Goal: Task Accomplishment & Management: Complete application form

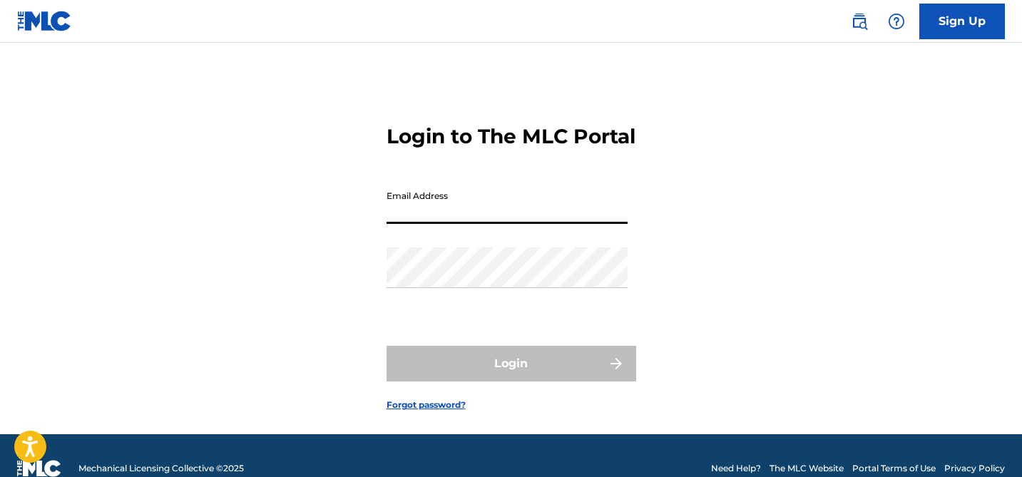
click at [561, 224] on input "Email Address" at bounding box center [507, 203] width 241 height 41
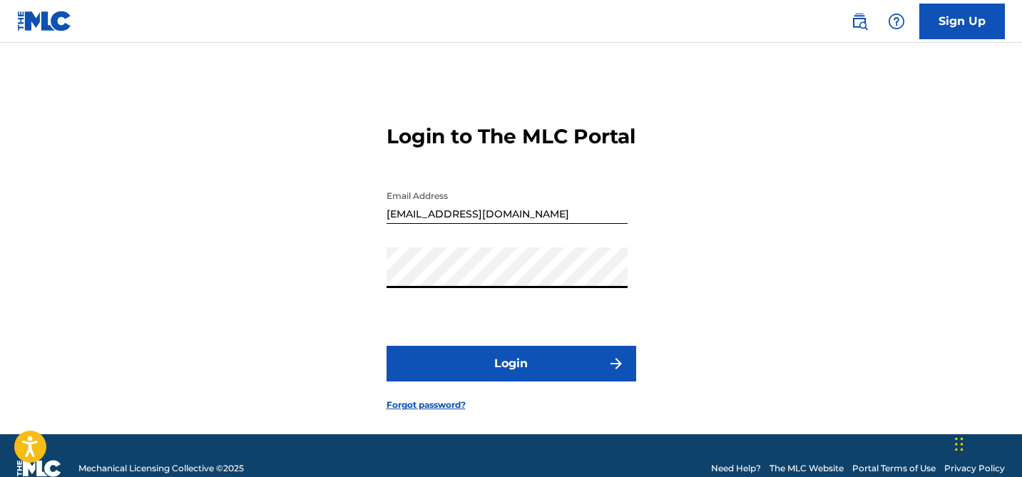
click at [532, 224] on input "[EMAIL_ADDRESS][DOMAIN_NAME]" at bounding box center [507, 203] width 241 height 41
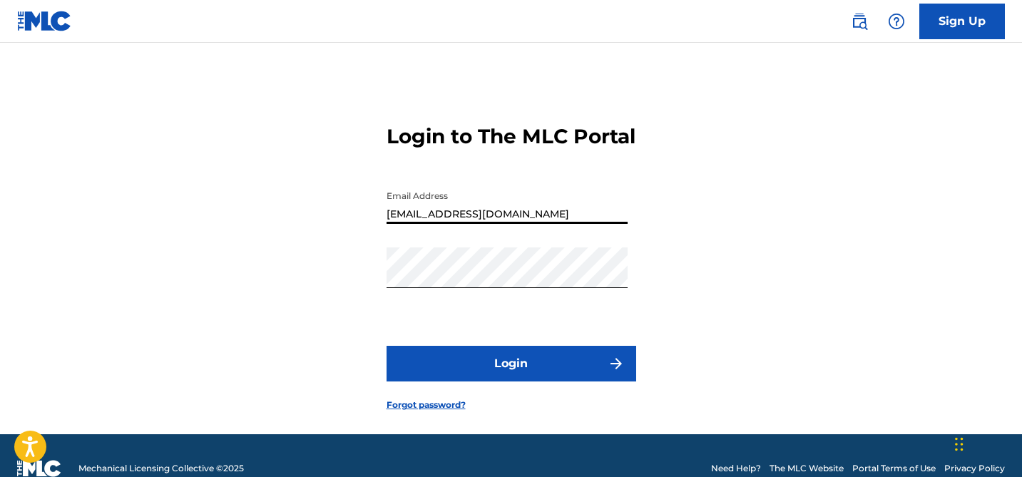
click at [532, 224] on input "[EMAIL_ADDRESS][DOMAIN_NAME]" at bounding box center [507, 203] width 241 height 41
type input "[EMAIL_ADDRESS][DOMAIN_NAME]"
click at [387, 346] on button "Login" at bounding box center [512, 364] width 250 height 36
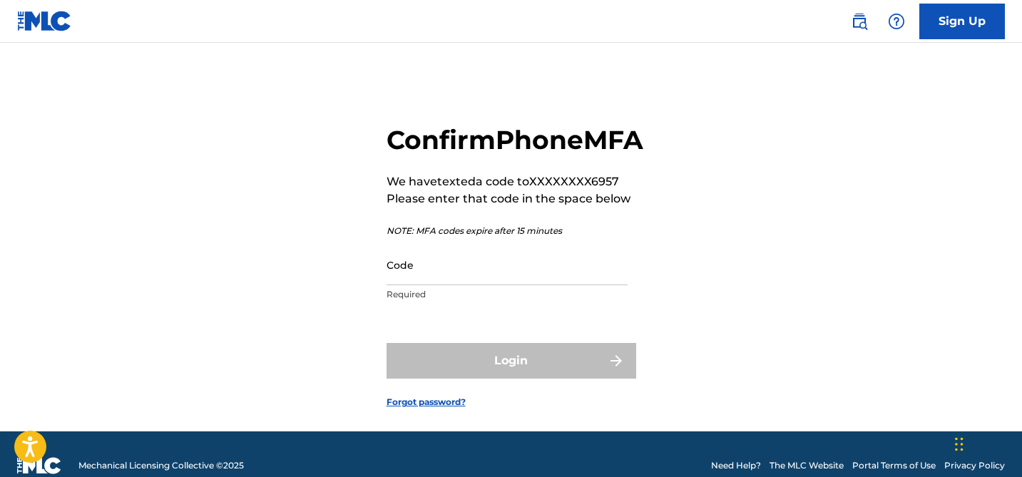
click at [540, 285] on input "Code" at bounding box center [507, 265] width 241 height 41
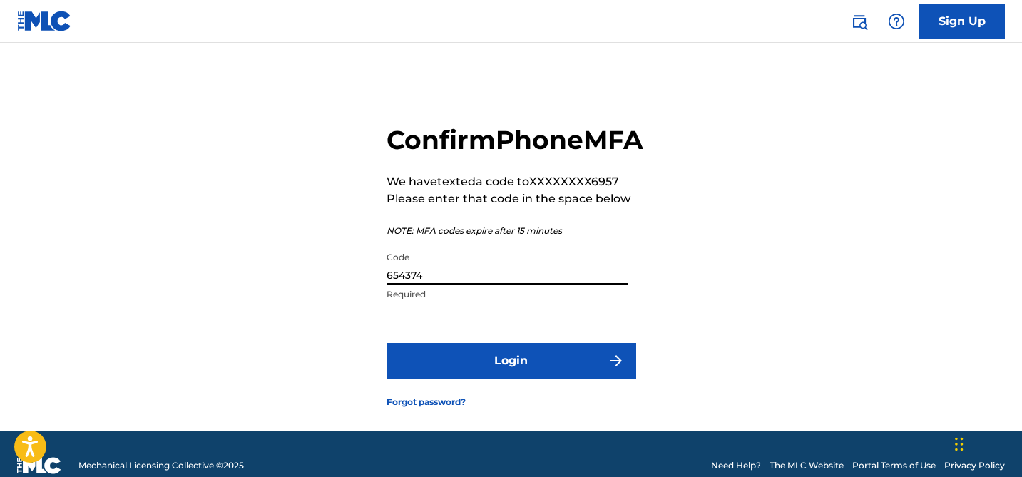
type input "654374"
click at [541, 379] on button "Login" at bounding box center [512, 361] width 250 height 36
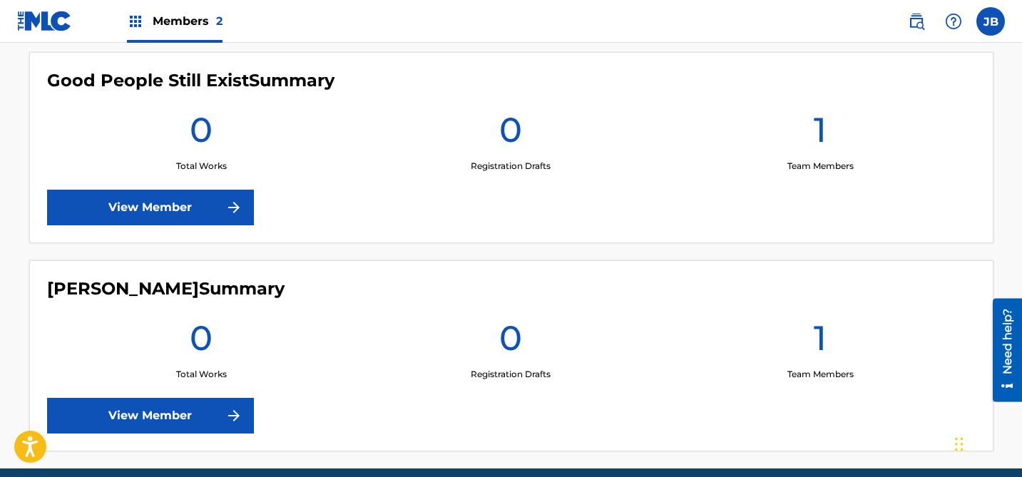
scroll to position [461, 0]
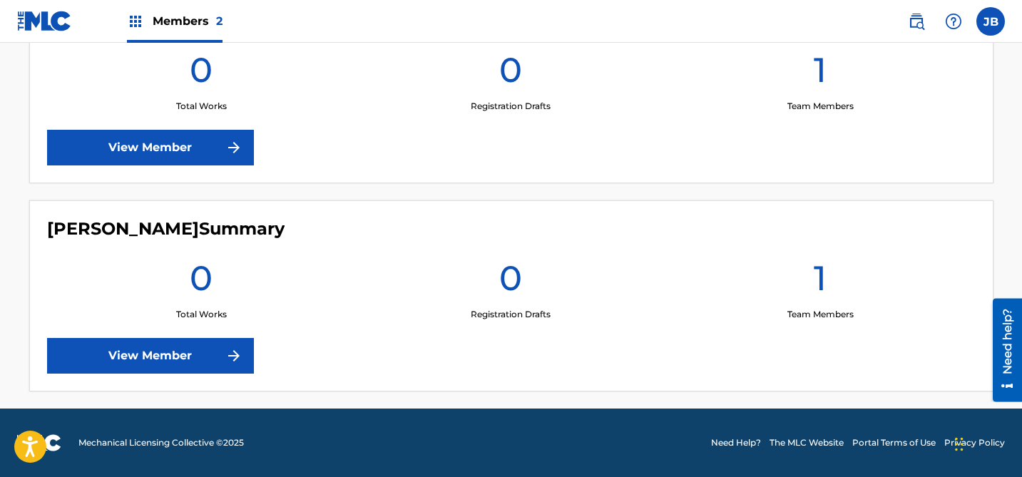
click at [167, 344] on link "View Member" at bounding box center [150, 356] width 207 height 36
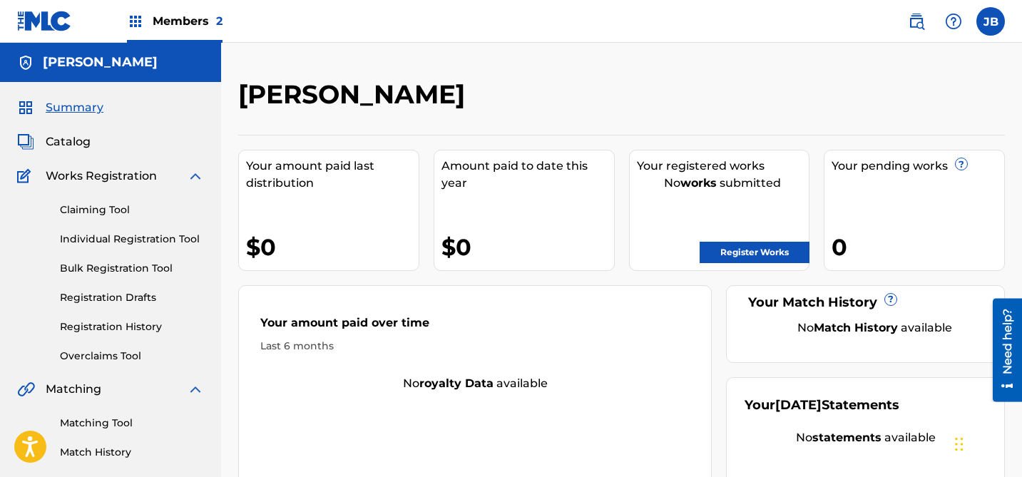
click at [764, 250] on link "Register Works" at bounding box center [755, 252] width 110 height 21
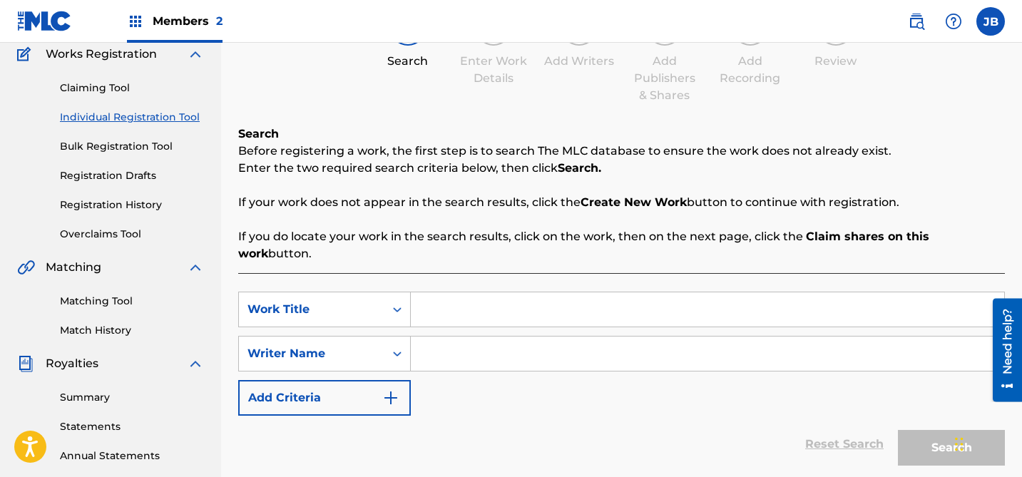
scroll to position [127, 0]
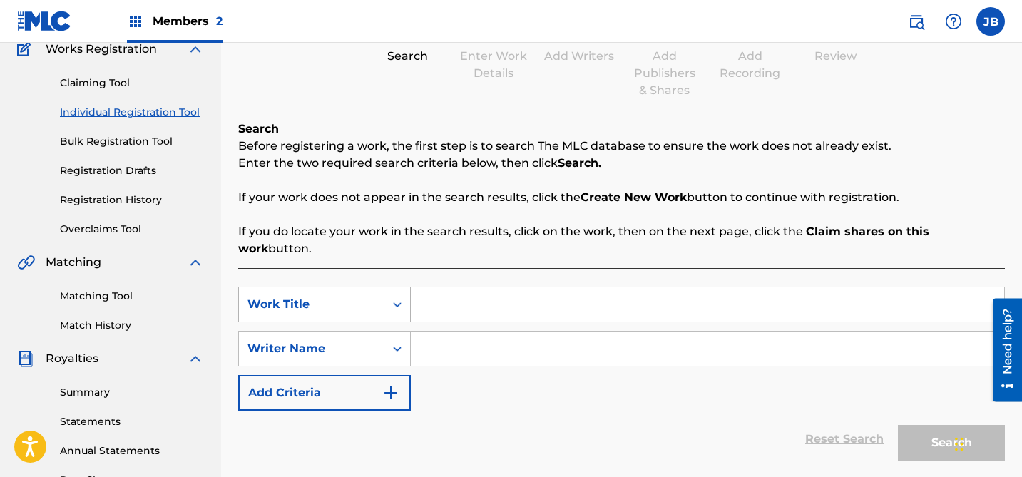
click at [364, 298] on div "Work Title" at bounding box center [311, 304] width 145 height 27
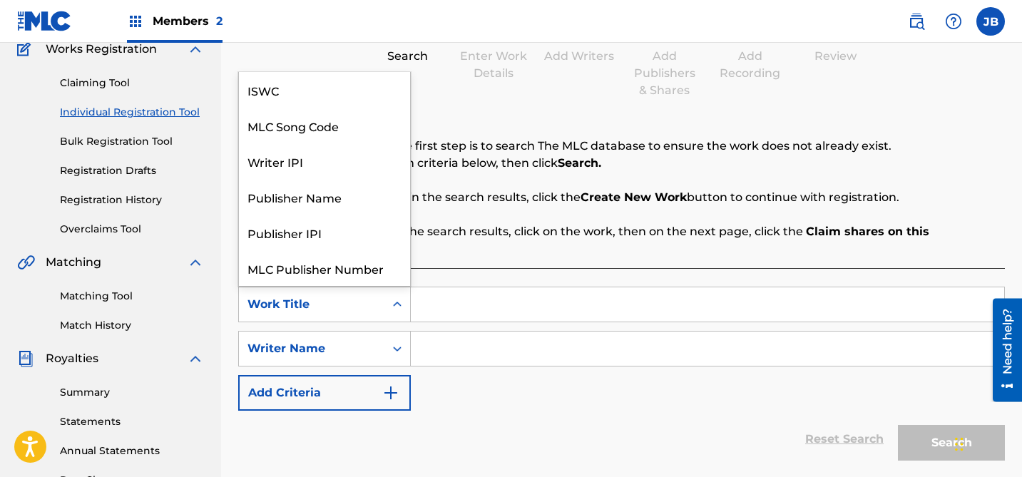
scroll to position [36, 0]
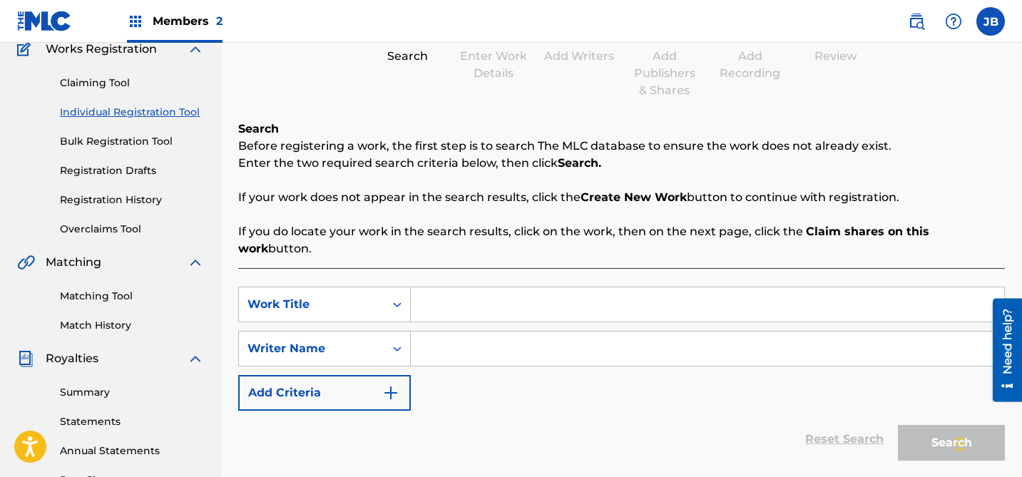
click at [446, 287] on input "Search Form" at bounding box center [707, 304] width 593 height 34
type input "New Blessings"
click at [438, 332] on input "Search Form" at bounding box center [707, 349] width 593 height 34
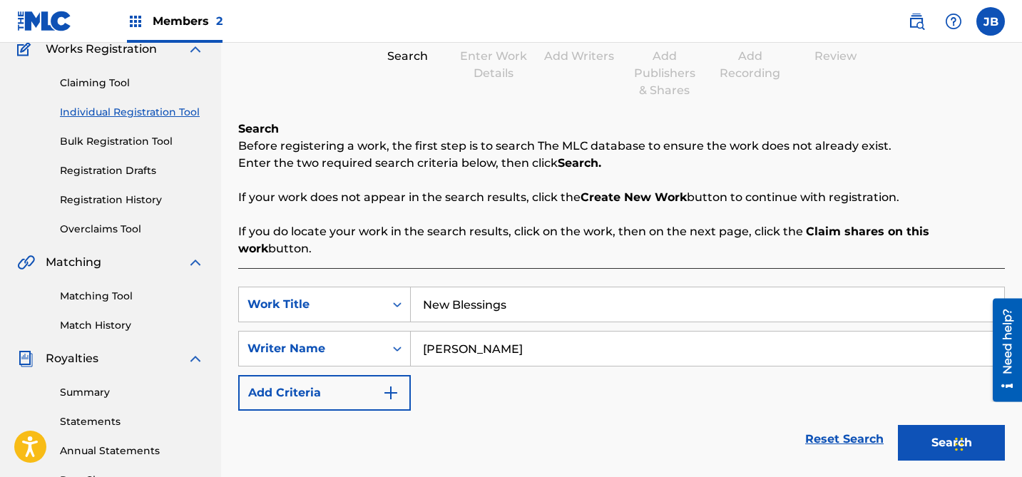
type input "[PERSON_NAME]"
click at [927, 425] on button "Search" at bounding box center [951, 443] width 107 height 36
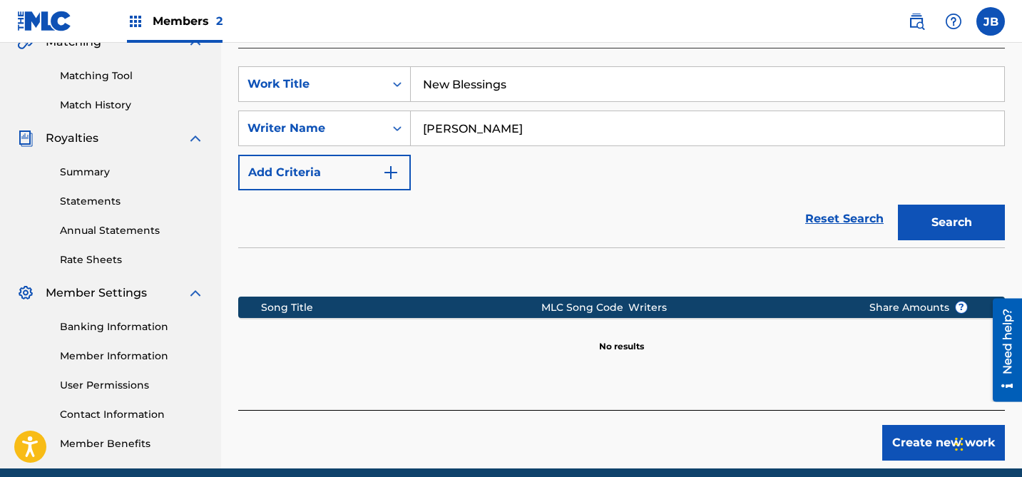
scroll to position [362, 0]
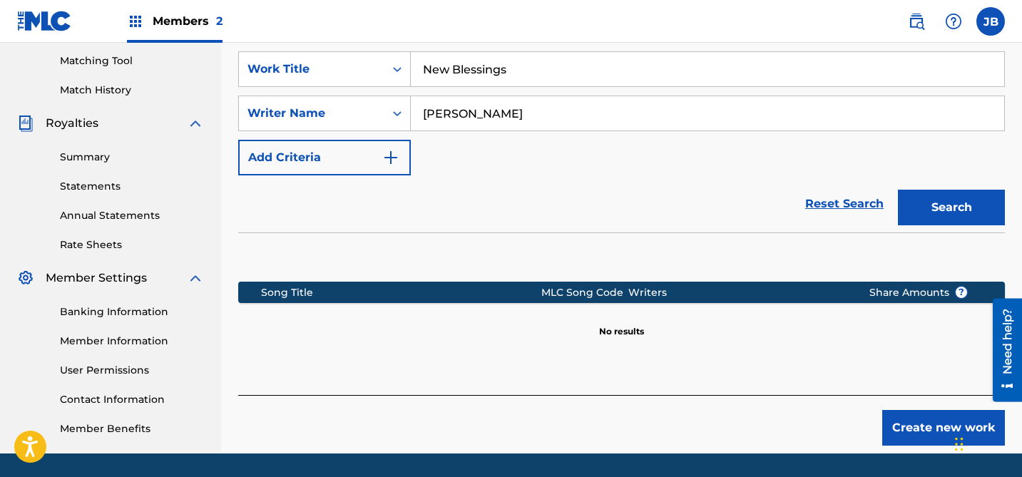
click at [923, 414] on button "Create new work" at bounding box center [943, 428] width 123 height 36
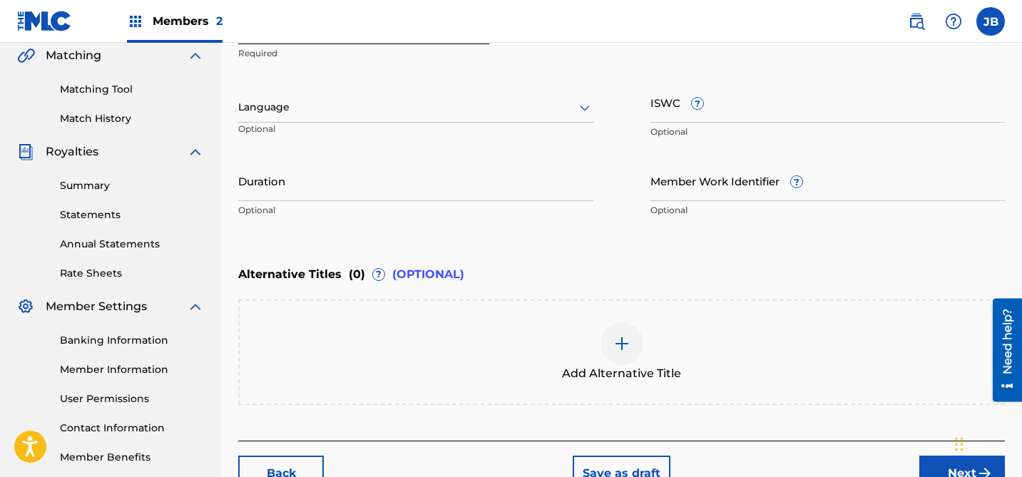
scroll to position [417, 0]
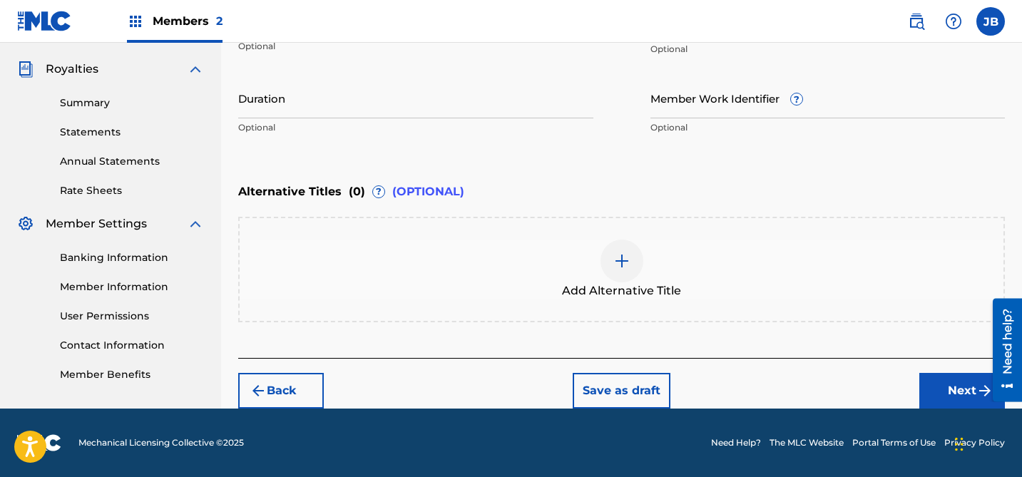
click at [951, 382] on button "Next" at bounding box center [962, 391] width 86 height 36
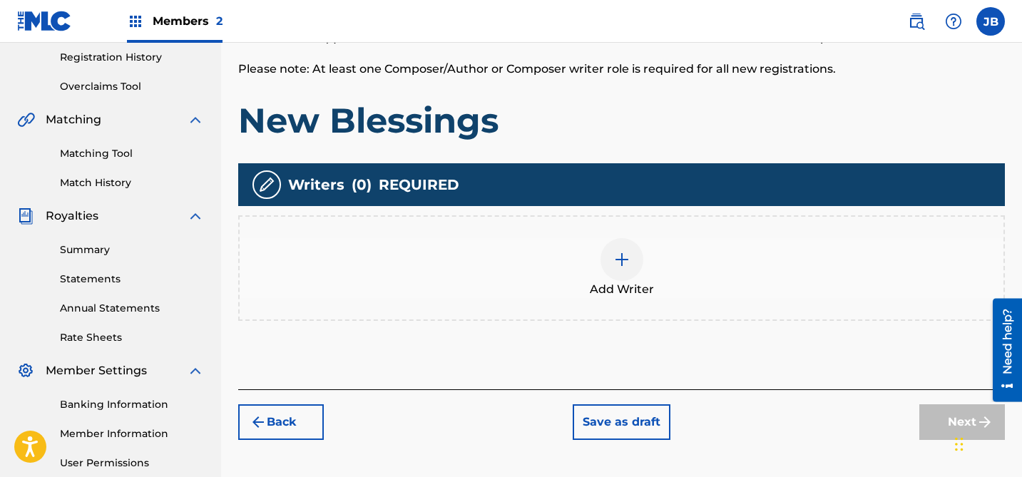
scroll to position [311, 0]
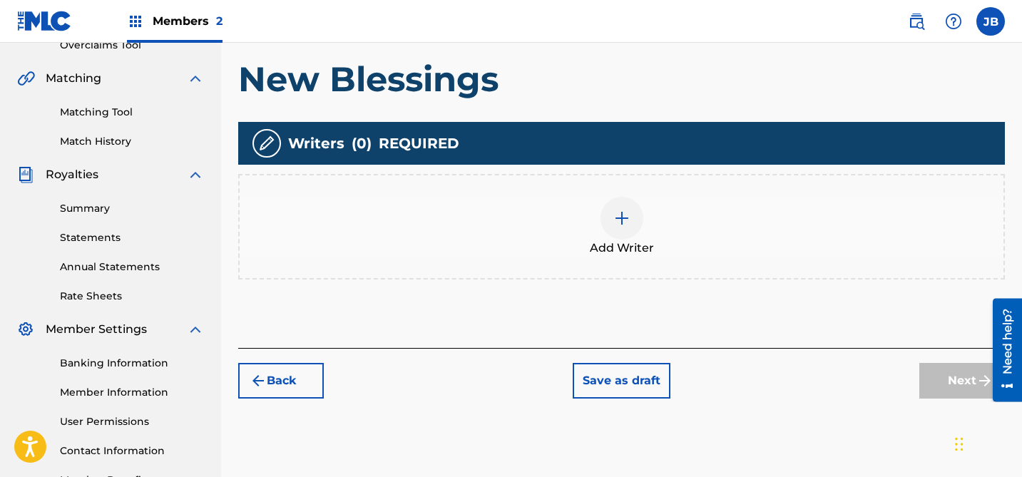
click at [625, 227] on div at bounding box center [622, 218] width 43 height 43
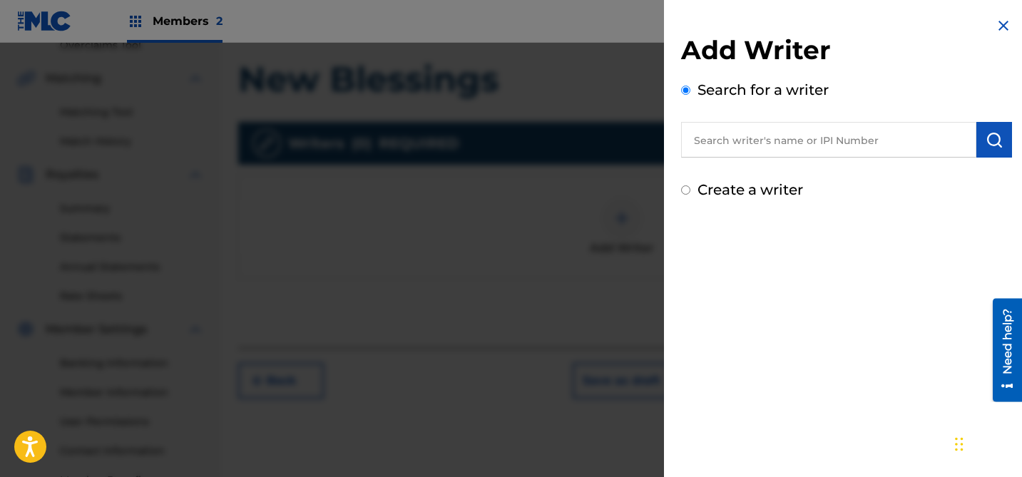
click at [775, 141] on input "text" at bounding box center [828, 140] width 295 height 36
type input "[PERSON_NAME]"
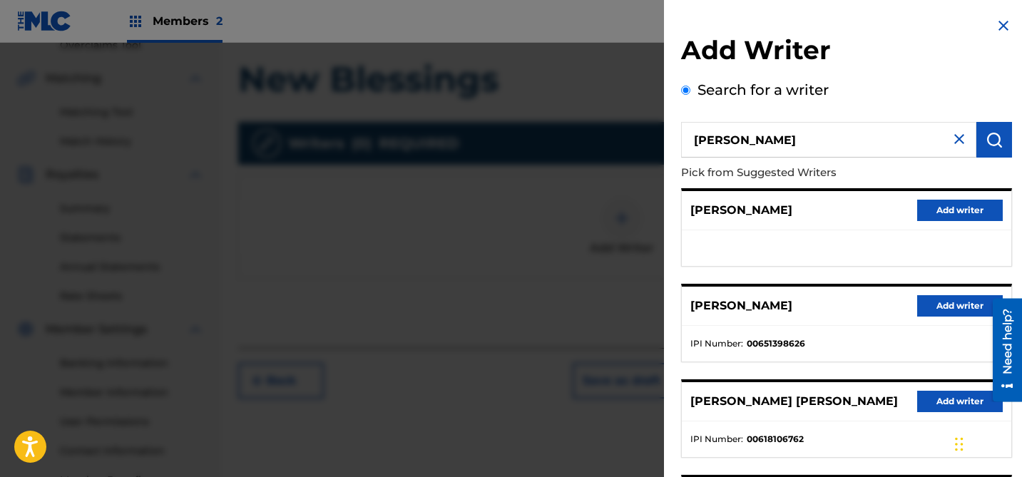
click at [957, 136] on img at bounding box center [959, 139] width 17 height 17
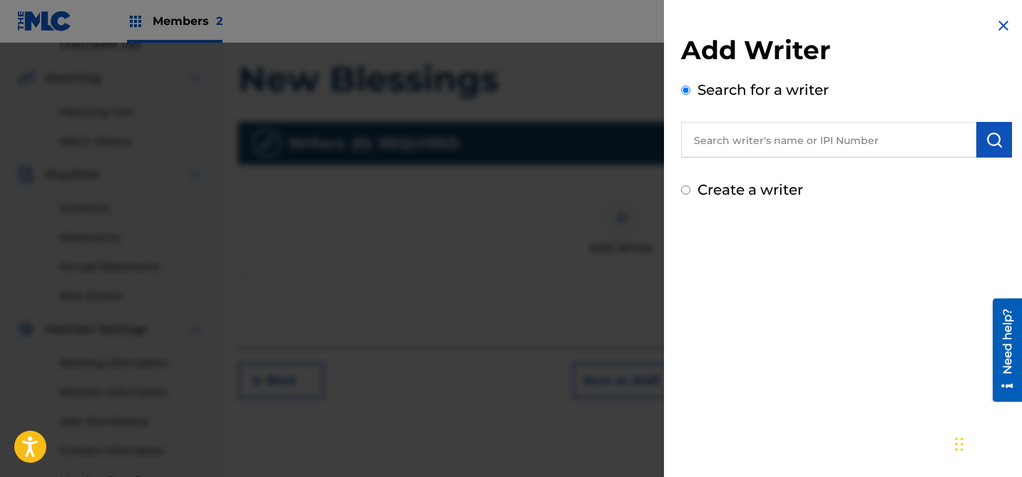
click at [829, 143] on input "text" at bounding box center [828, 140] width 295 height 36
paste input "811193369"
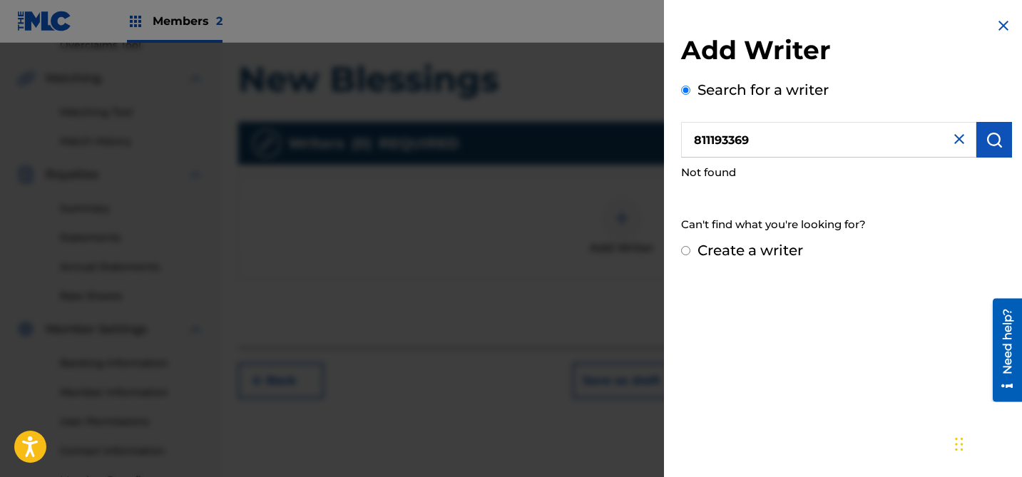
click at [782, 138] on input "811193369" at bounding box center [828, 140] width 295 height 36
paste input "111325221"
type input "1113252219"
click at [685, 251] on input "Create a writer" at bounding box center [685, 250] width 9 height 9
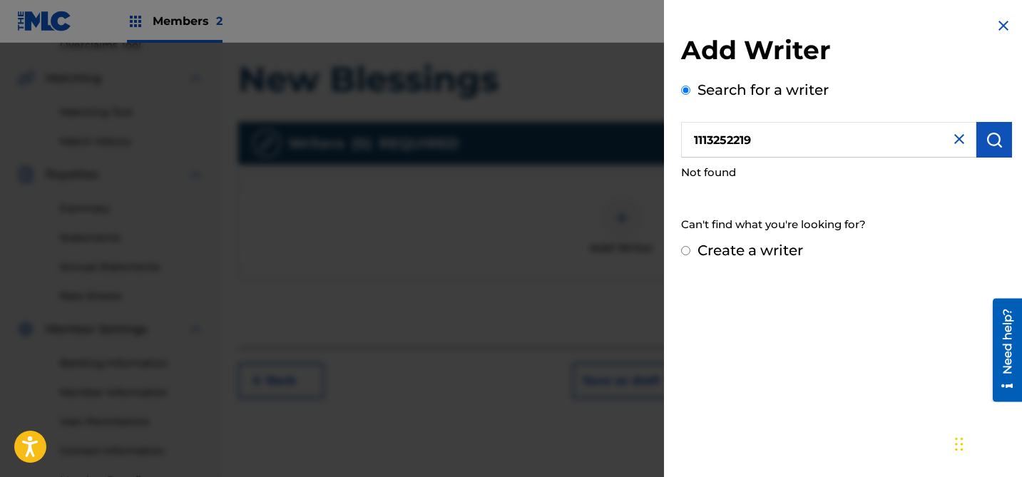
radio input "false"
radio input "true"
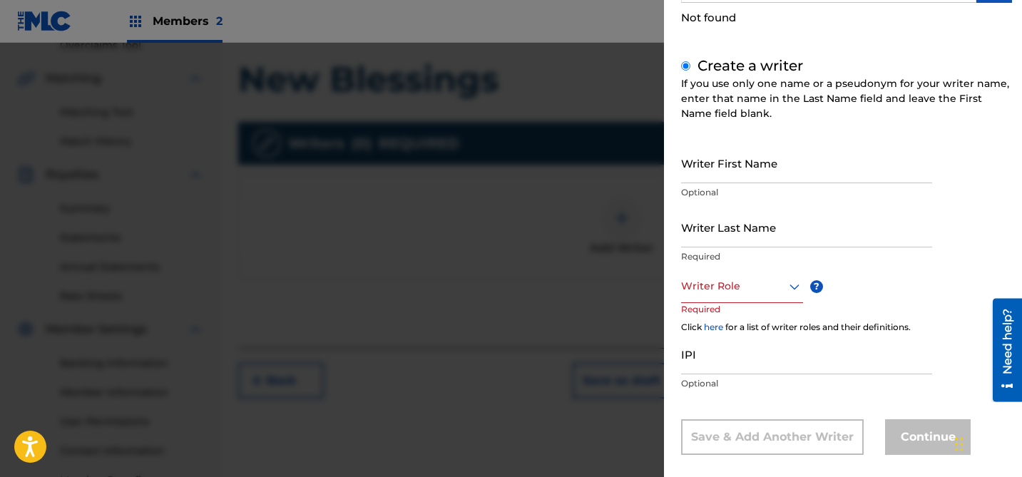
scroll to position [171, 0]
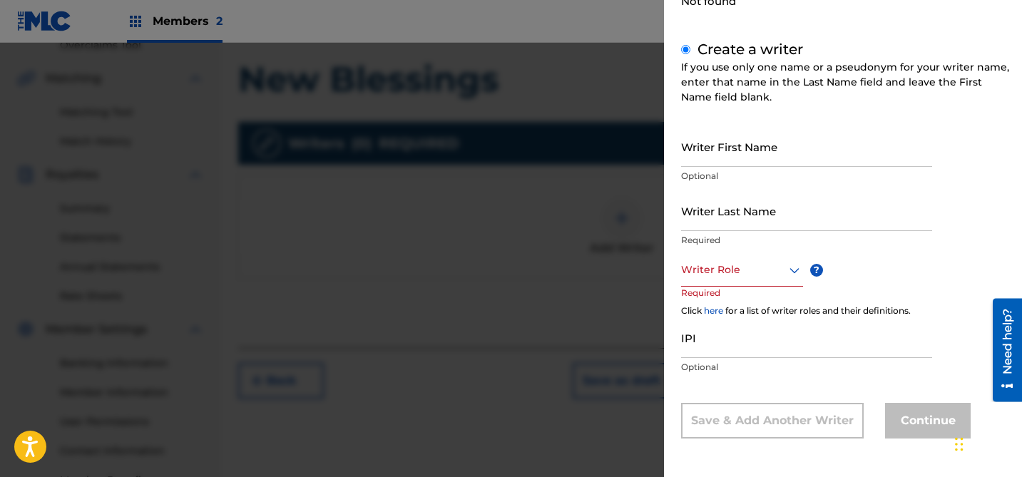
click at [765, 148] on input "Writer First Name" at bounding box center [806, 146] width 251 height 41
type input "[PERSON_NAME]"
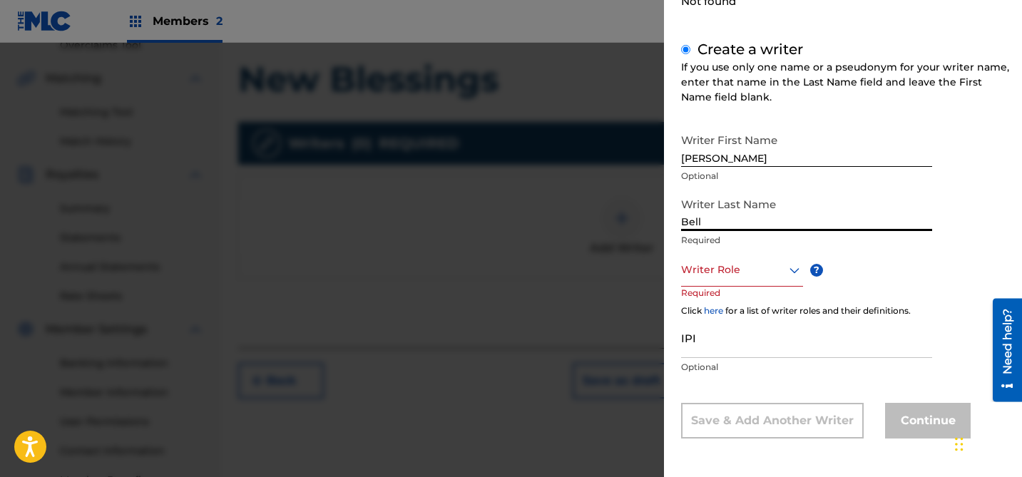
type input "Bell"
click at [752, 292] on div "Writer Role ? Required" at bounding box center [756, 287] width 150 height 64
click at [767, 277] on div at bounding box center [742, 270] width 122 height 18
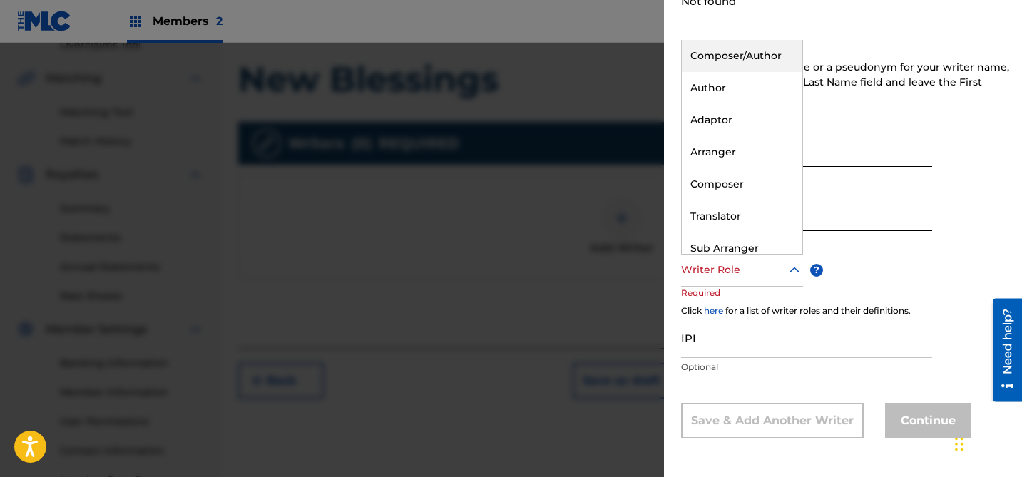
click at [744, 61] on div "Composer/Author" at bounding box center [742, 56] width 121 height 32
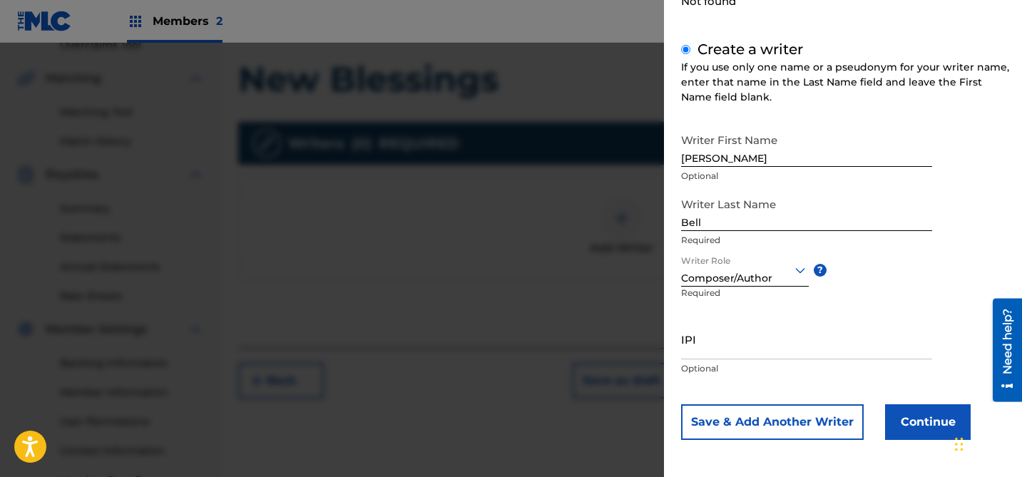
click at [731, 345] on input "IPI" at bounding box center [806, 339] width 251 height 41
paste input "811193369"
type input "811193369"
click at [930, 419] on button "Continue" at bounding box center [928, 422] width 86 height 36
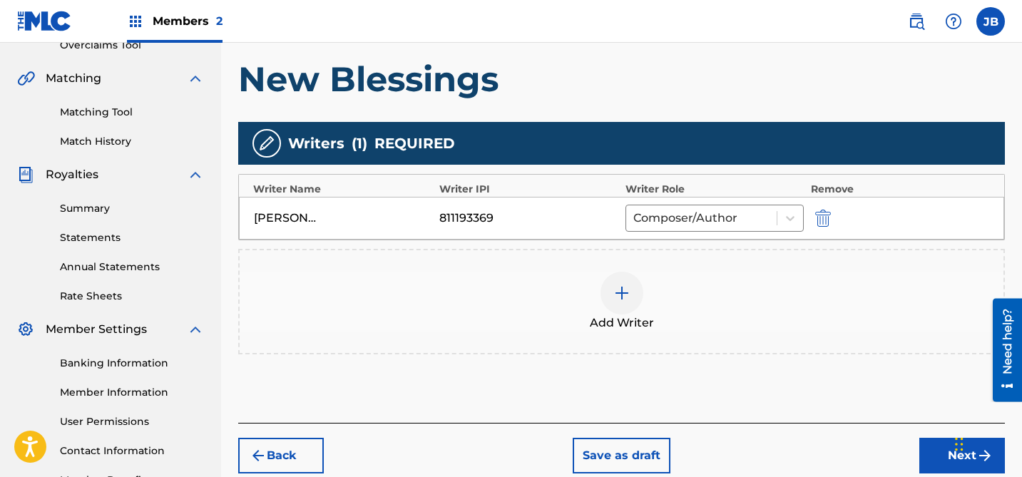
scroll to position [343, 0]
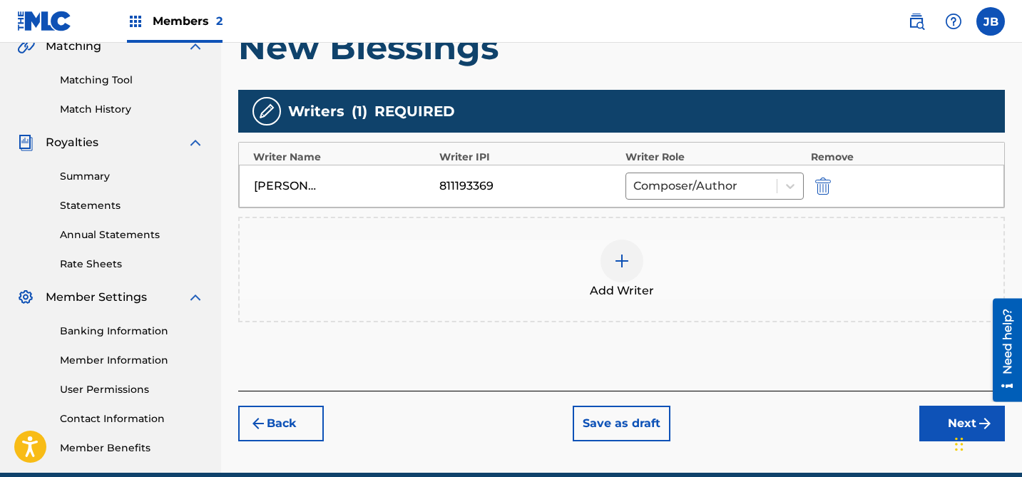
click at [930, 416] on button "Next" at bounding box center [962, 424] width 86 height 36
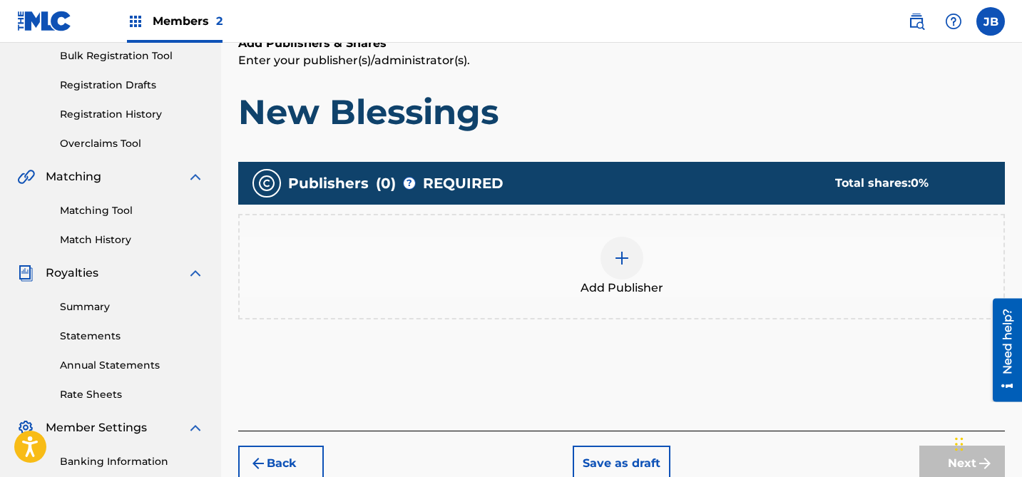
scroll to position [220, 0]
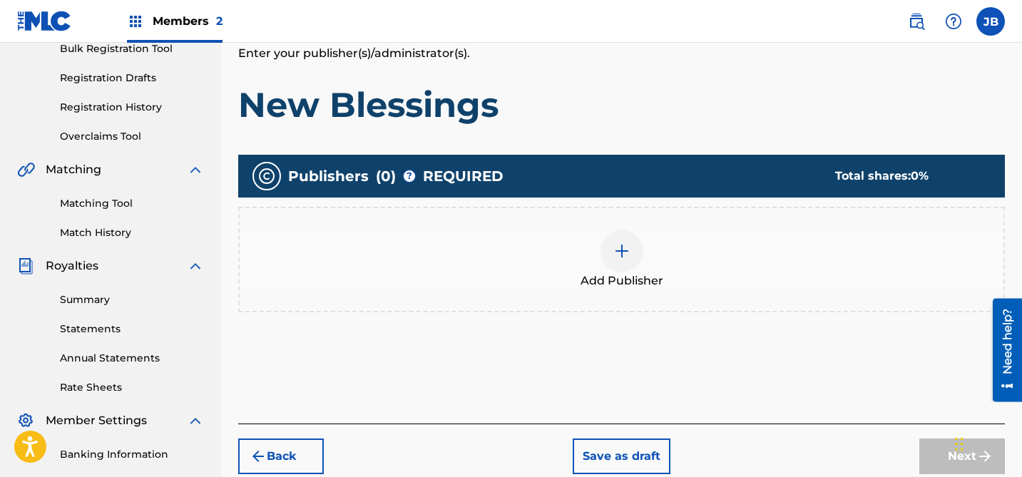
click at [630, 257] on img at bounding box center [621, 250] width 17 height 17
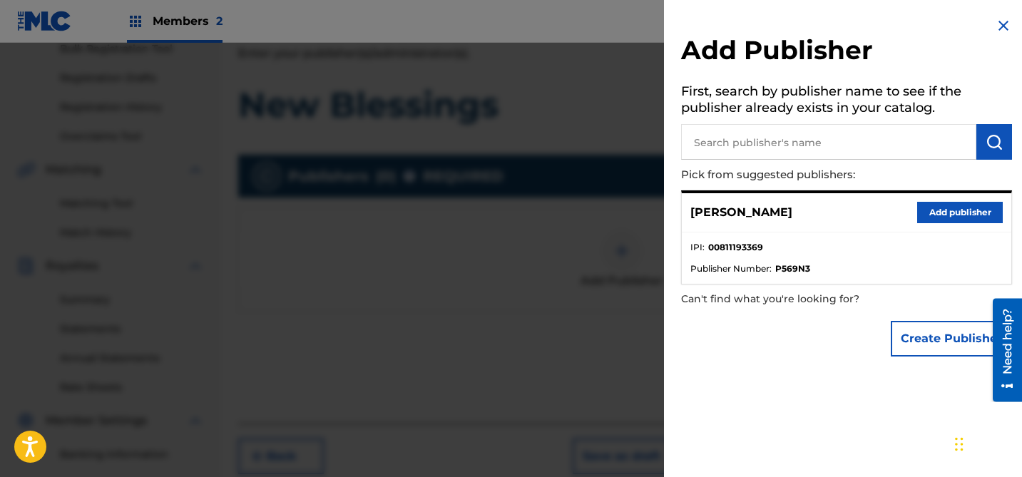
click at [819, 142] on input "text" at bounding box center [828, 142] width 295 height 36
type input "good people still exist"
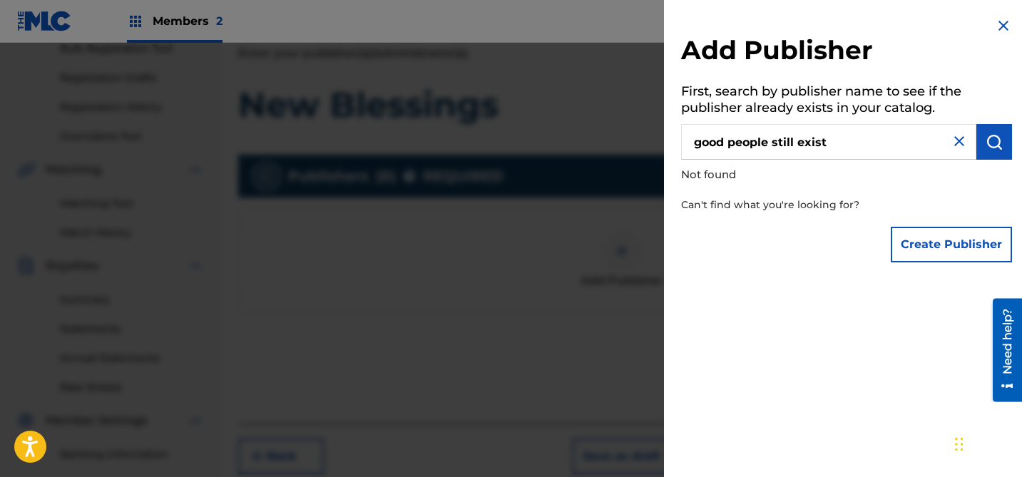
click at [939, 241] on button "Create Publisher" at bounding box center [951, 245] width 121 height 36
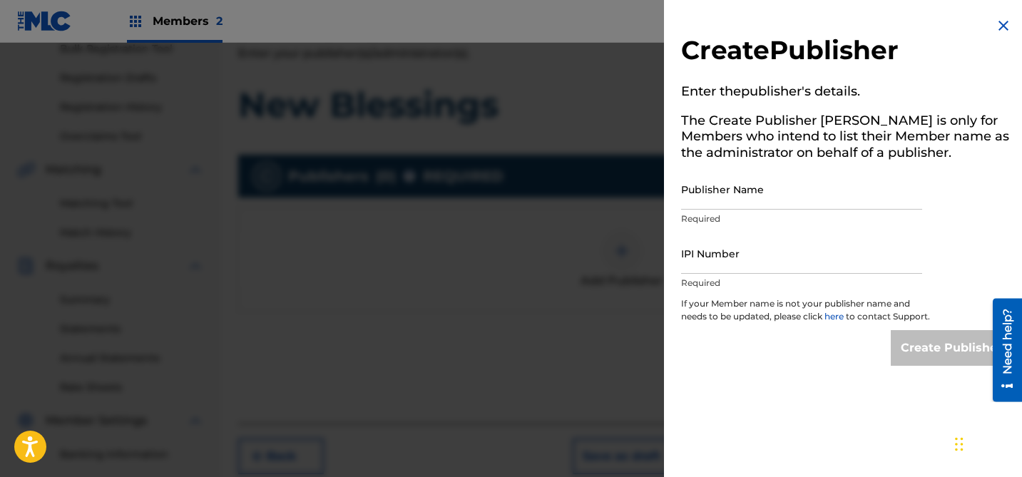
click at [741, 198] on input "Publisher Name" at bounding box center [801, 189] width 241 height 41
type input "Good People Still Exist"
click at [747, 262] on input "IPI Number" at bounding box center [801, 253] width 241 height 41
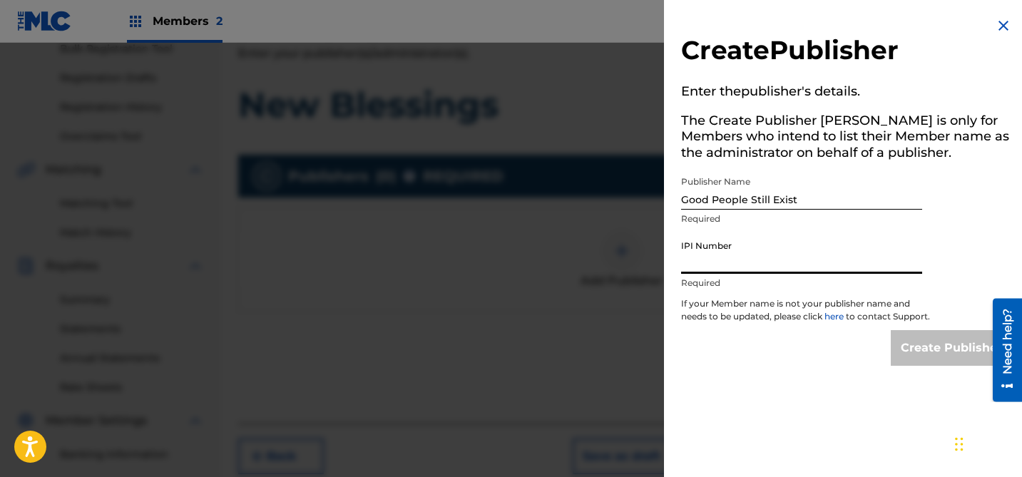
paste input "1113252219"
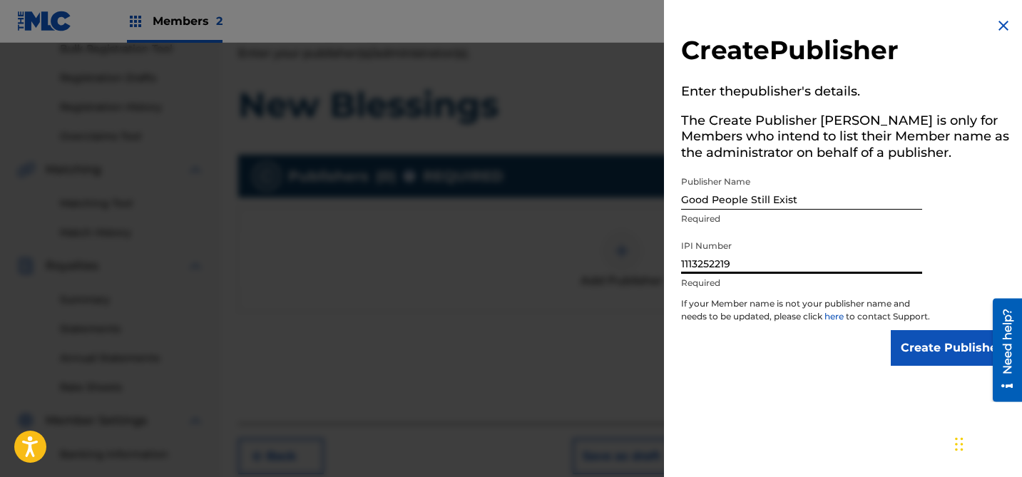
type input "1113252219"
click at [941, 354] on input "Create Publisher" at bounding box center [951, 348] width 121 height 36
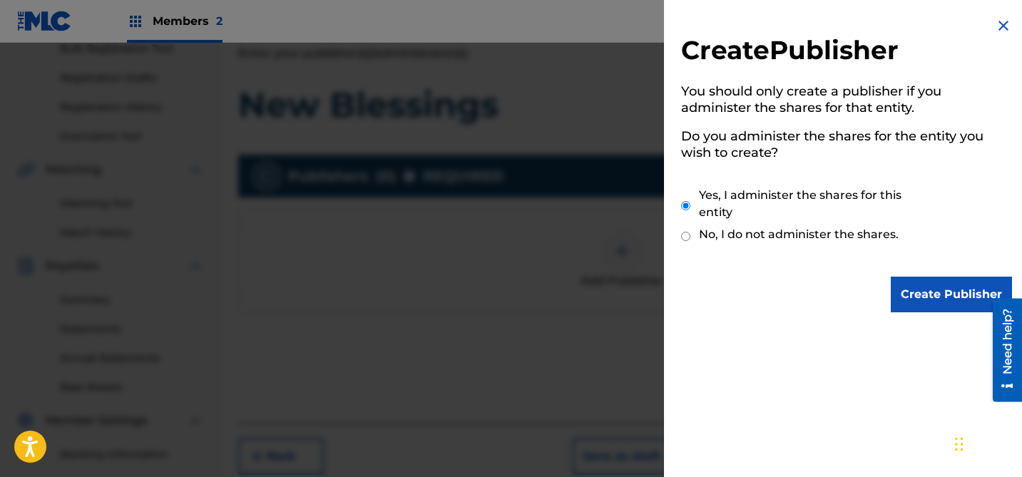
click at [939, 294] on input "Create Publisher" at bounding box center [951, 295] width 121 height 36
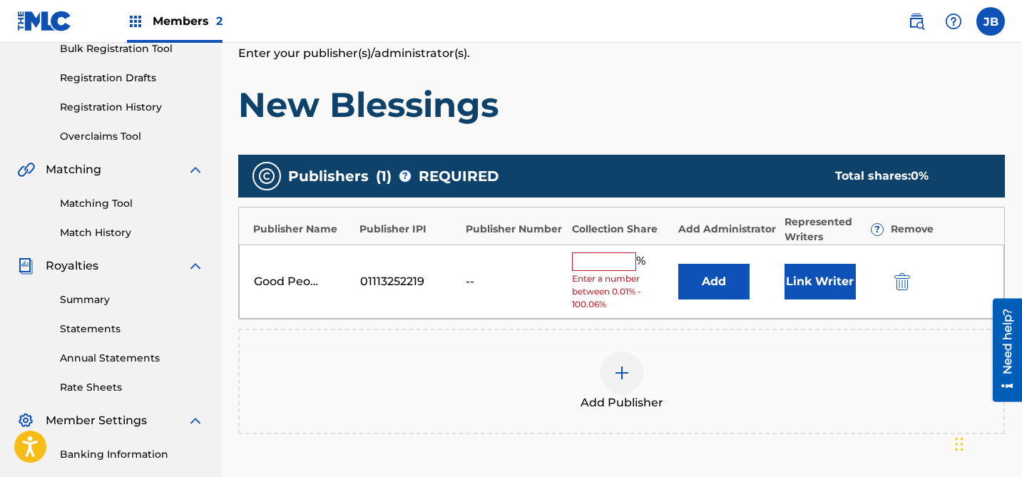
click at [615, 259] on input "text" at bounding box center [604, 261] width 64 height 19
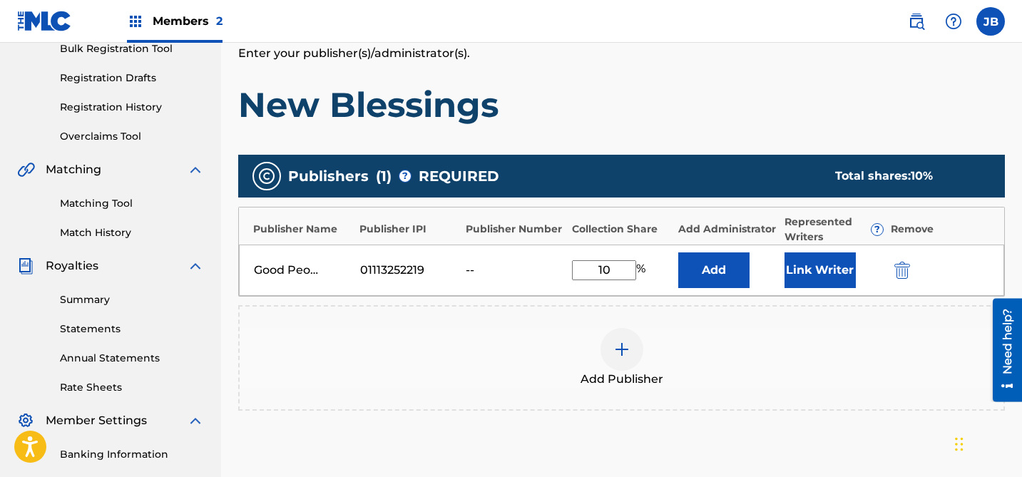
type input "1"
type input "100"
click at [737, 345] on div "Add Publisher" at bounding box center [622, 358] width 764 height 60
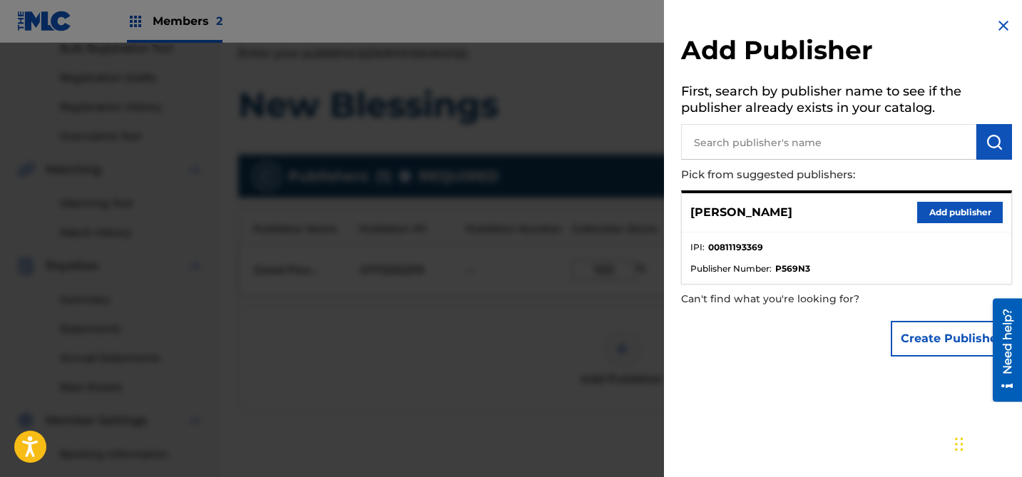
click at [549, 354] on div at bounding box center [511, 281] width 1022 height 477
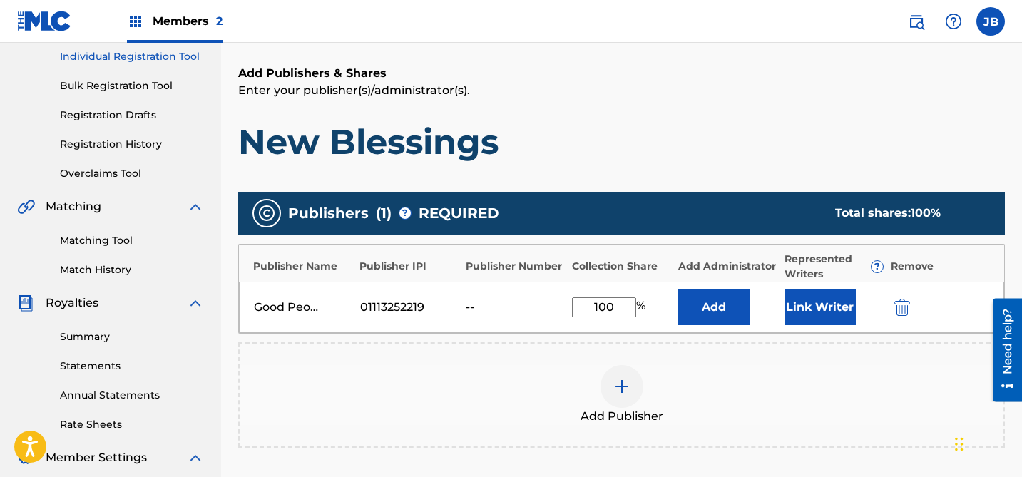
scroll to position [178, 0]
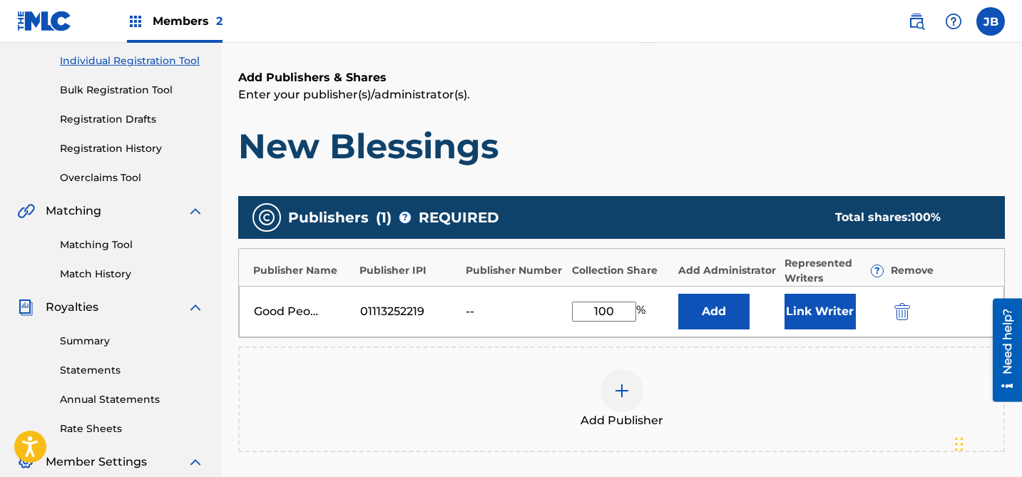
click at [735, 314] on button "Add" at bounding box center [713, 312] width 71 height 36
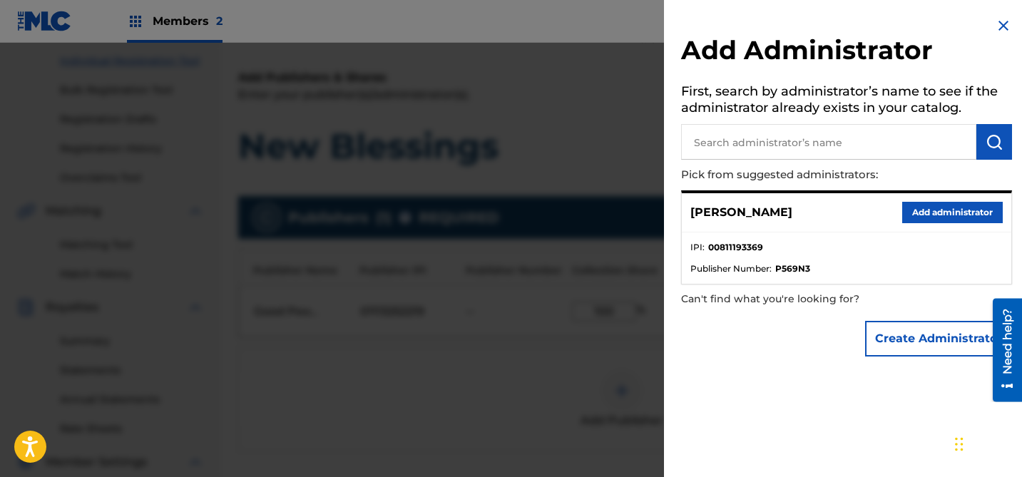
click at [936, 207] on button "Add administrator" at bounding box center [952, 212] width 101 height 21
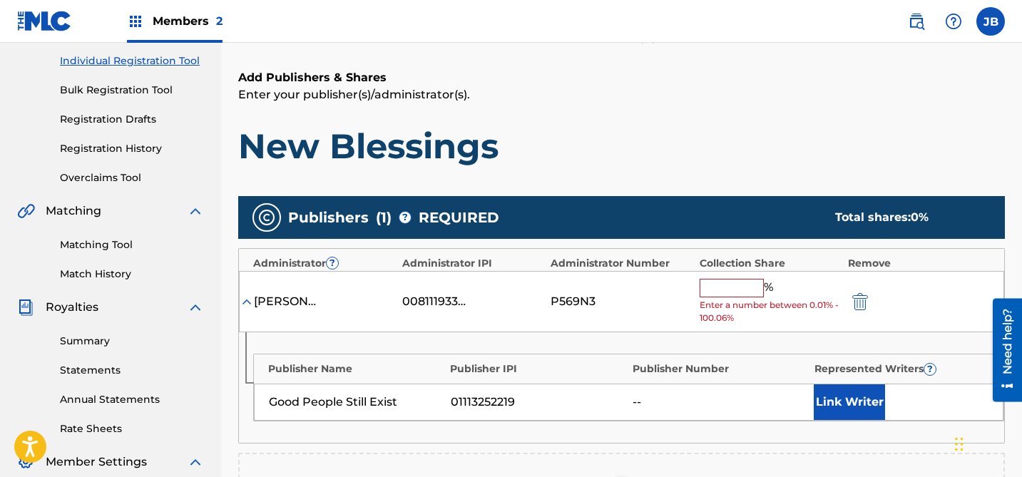
click at [732, 291] on input "text" at bounding box center [732, 288] width 64 height 19
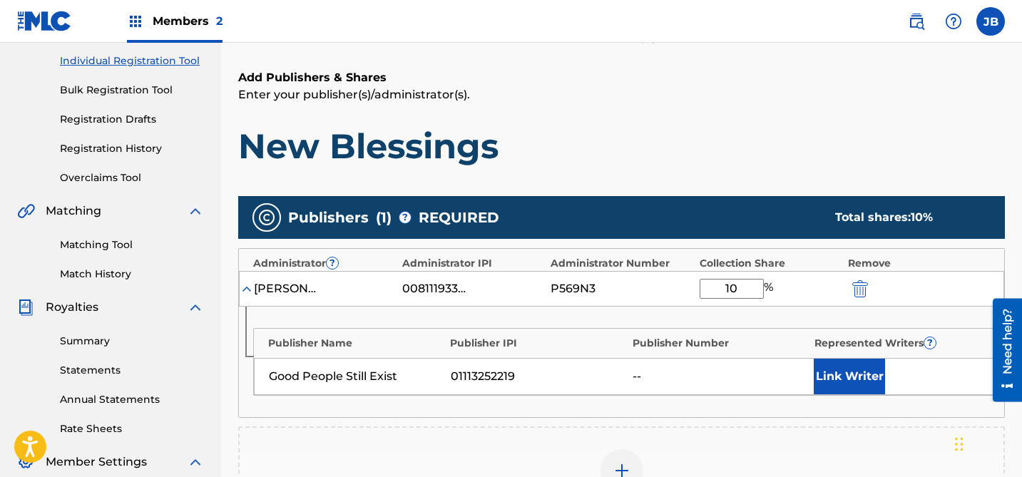
type input "1"
type input "100"
click at [743, 172] on div "Add Publishers & Shares Enter your publisher(s)/administrator(s). New Blessings…" at bounding box center [621, 356] width 767 height 574
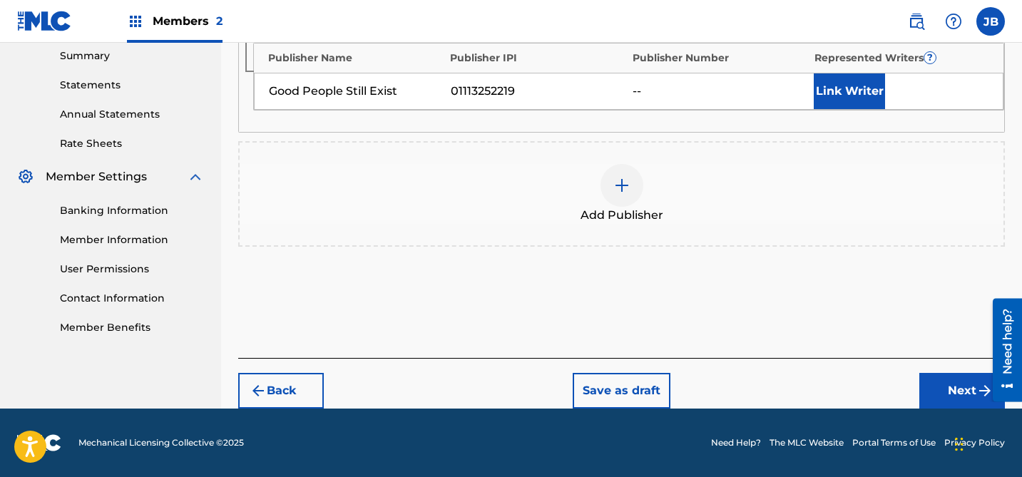
click at [967, 392] on button "Next" at bounding box center [962, 391] width 86 height 36
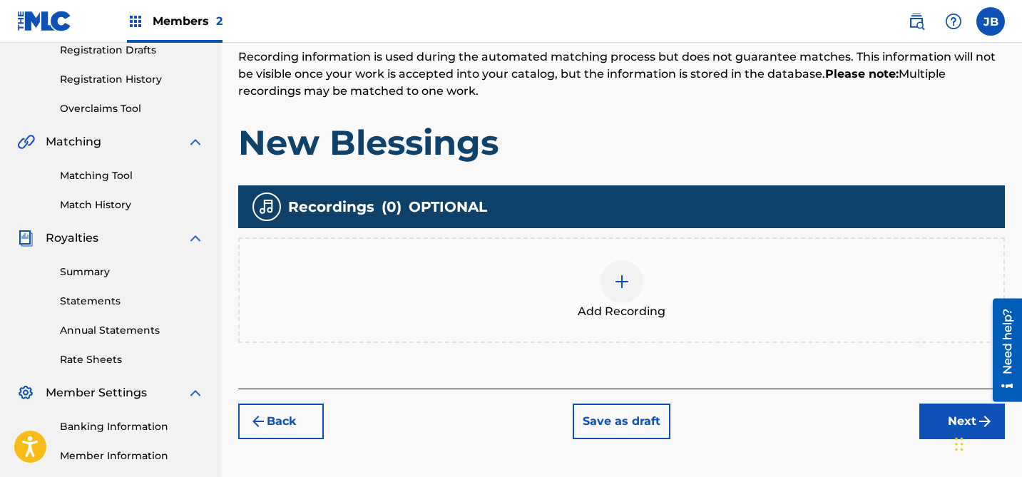
scroll to position [259, 0]
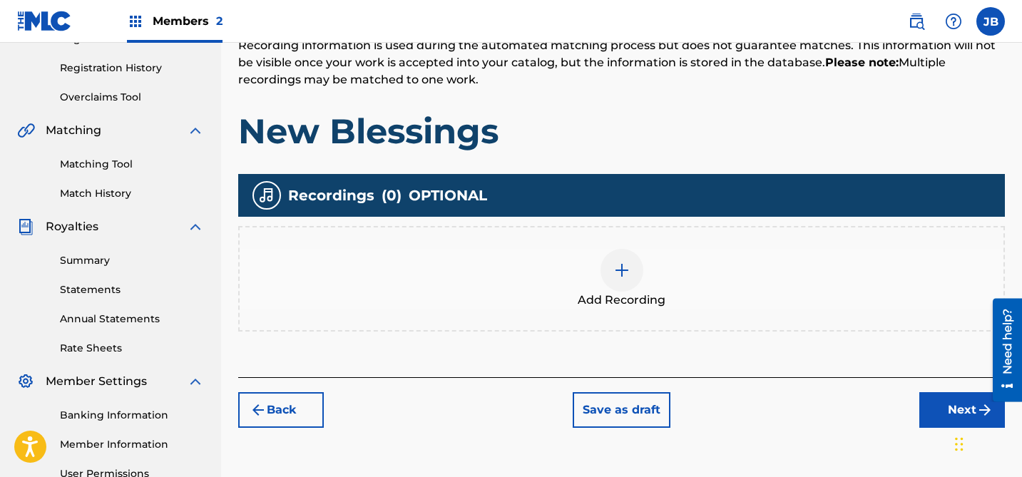
click at [625, 270] on img at bounding box center [621, 270] width 17 height 17
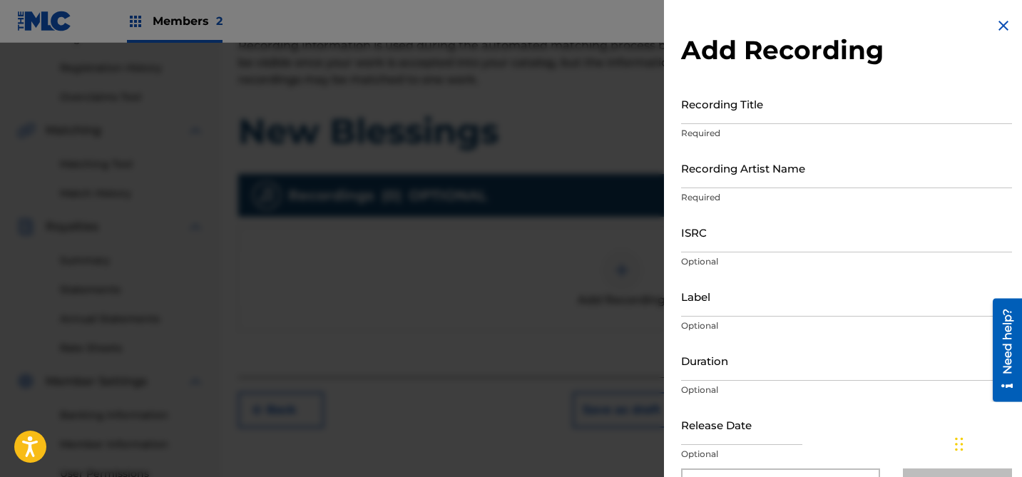
click at [772, 120] on input "Recording Title" at bounding box center [846, 103] width 331 height 41
type input "New Blessings"
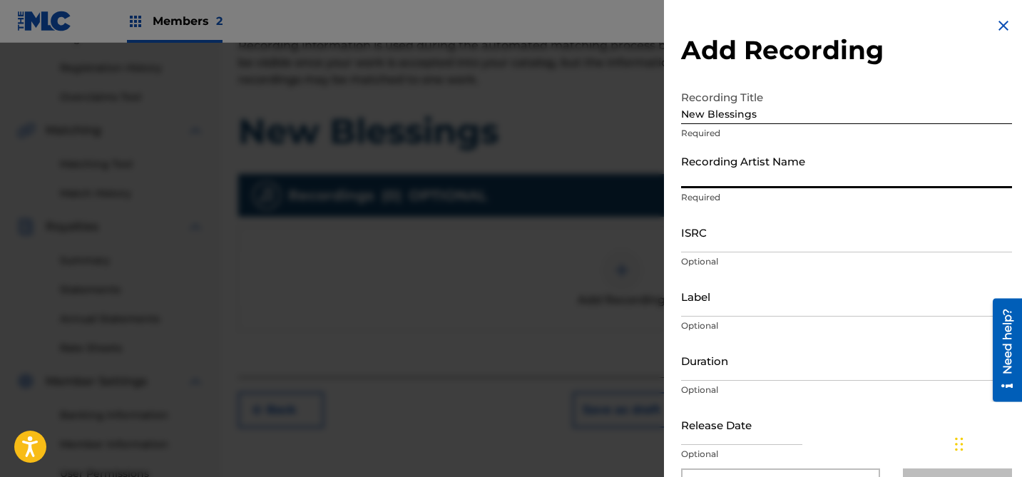
click at [780, 163] on input "Recording Artist Name" at bounding box center [846, 168] width 331 height 41
type input "Lord Vizion"
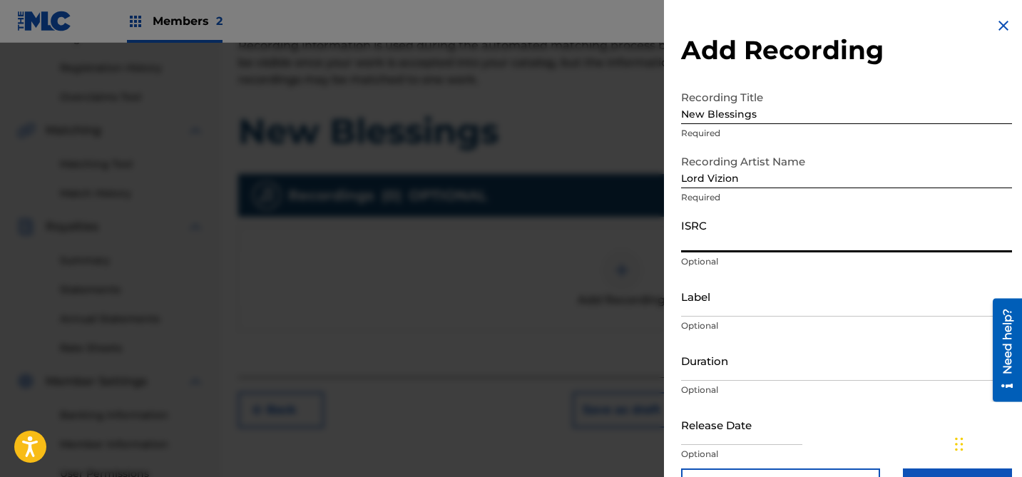
click at [767, 245] on input "ISRC" at bounding box center [846, 232] width 331 height 41
click at [746, 240] on input "ISRC" at bounding box center [846, 232] width 331 height 41
paste input "QZFYX2309069"
type input "QZFYX2309069"
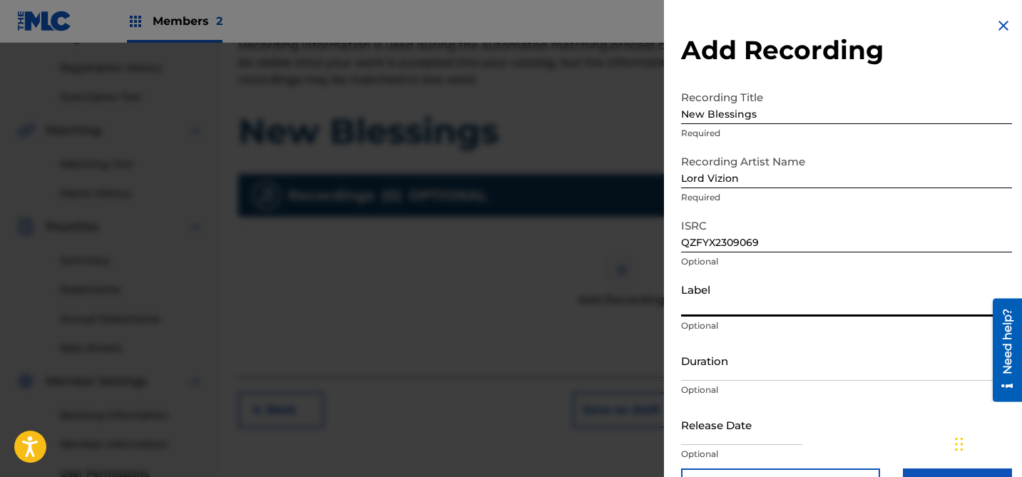
click at [732, 303] on input "Label" at bounding box center [846, 296] width 331 height 41
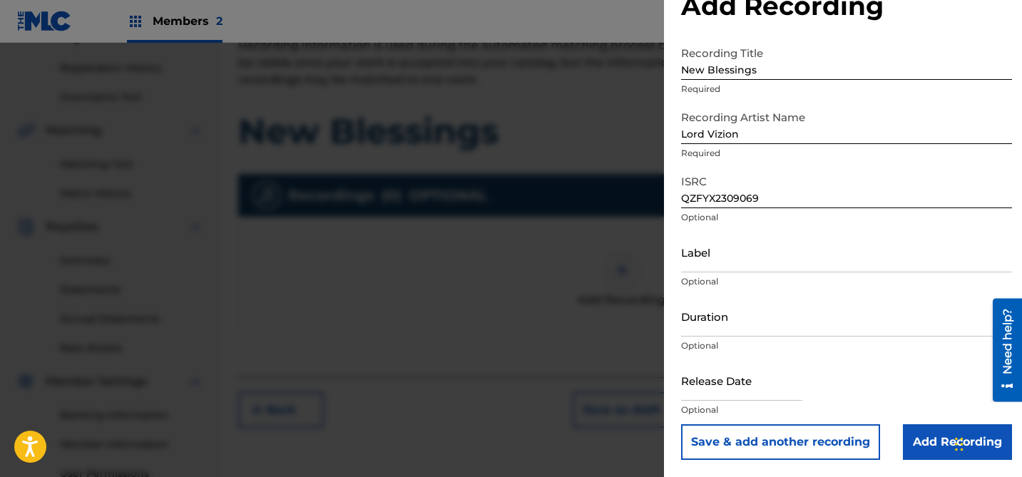
click at [911, 435] on input "Add Recording" at bounding box center [957, 442] width 109 height 36
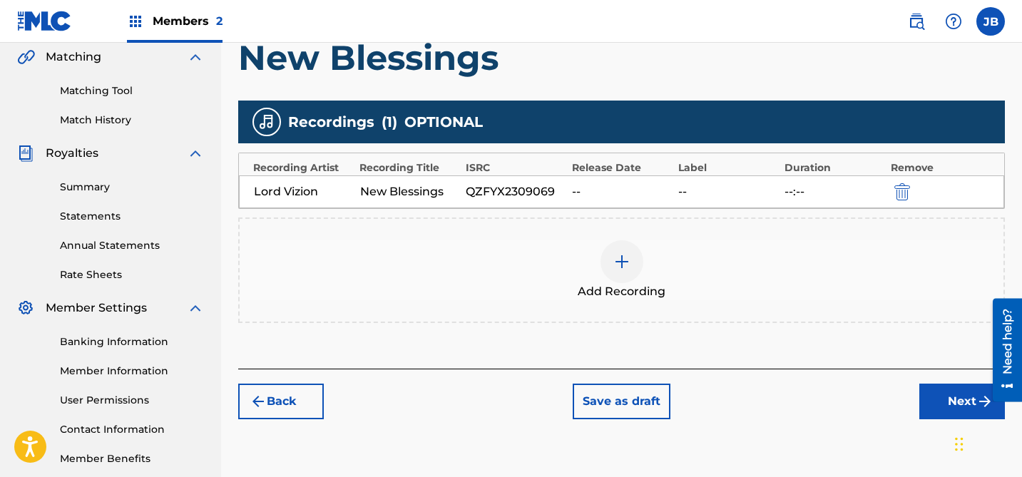
click at [943, 396] on button "Next" at bounding box center [962, 402] width 86 height 36
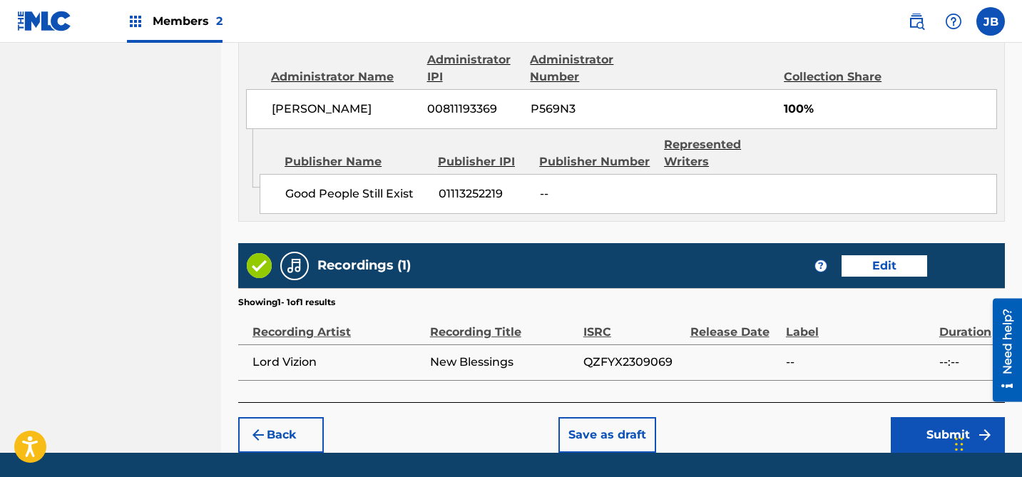
scroll to position [821, 0]
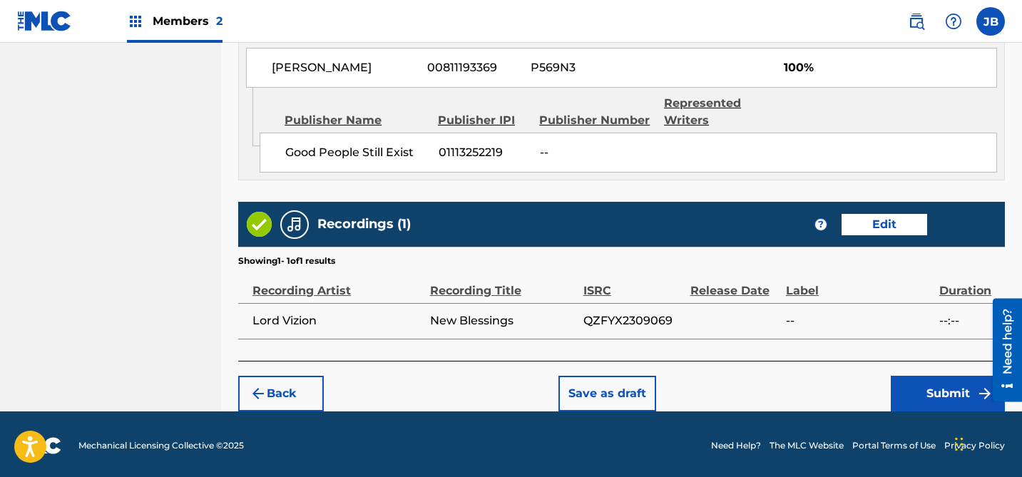
click at [930, 387] on button "Submit" at bounding box center [948, 394] width 114 height 36
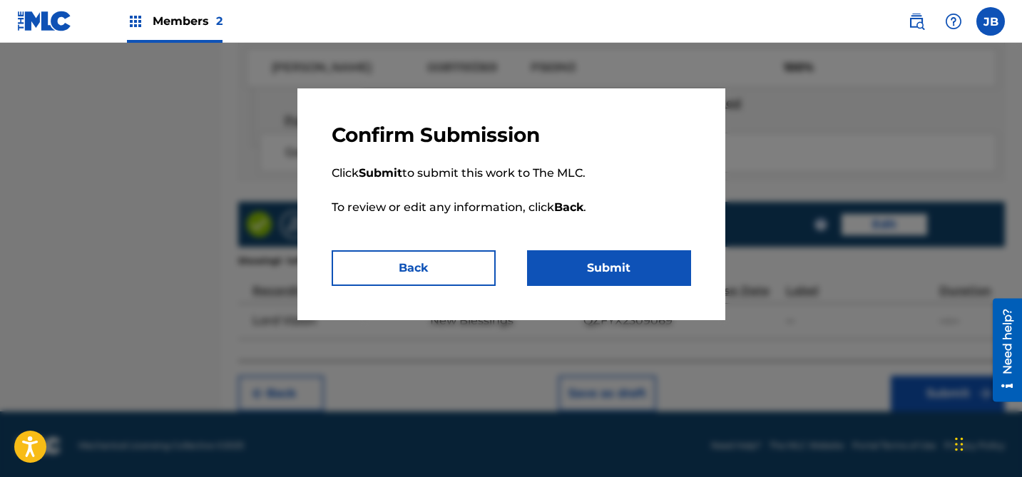
click at [611, 265] on button "Submit" at bounding box center [609, 268] width 164 height 36
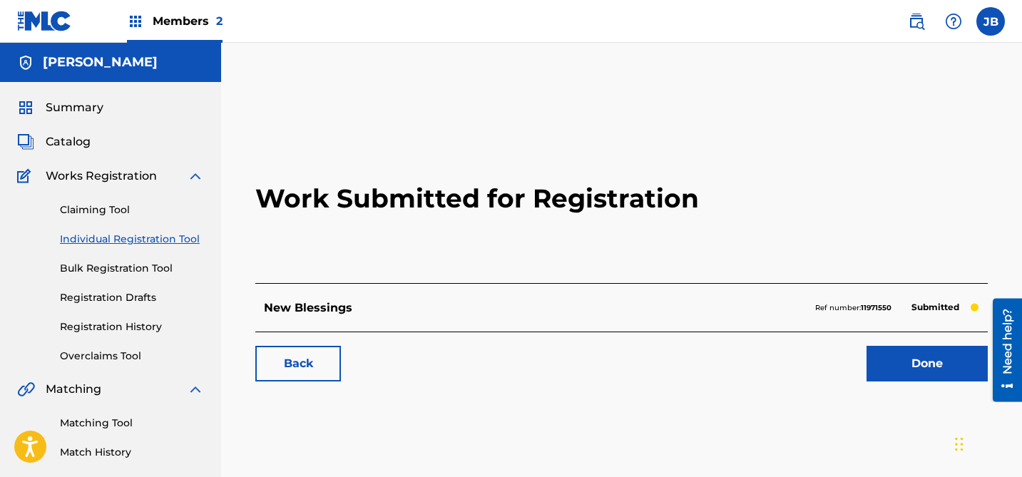
click at [944, 373] on link "Done" at bounding box center [927, 364] width 121 height 36
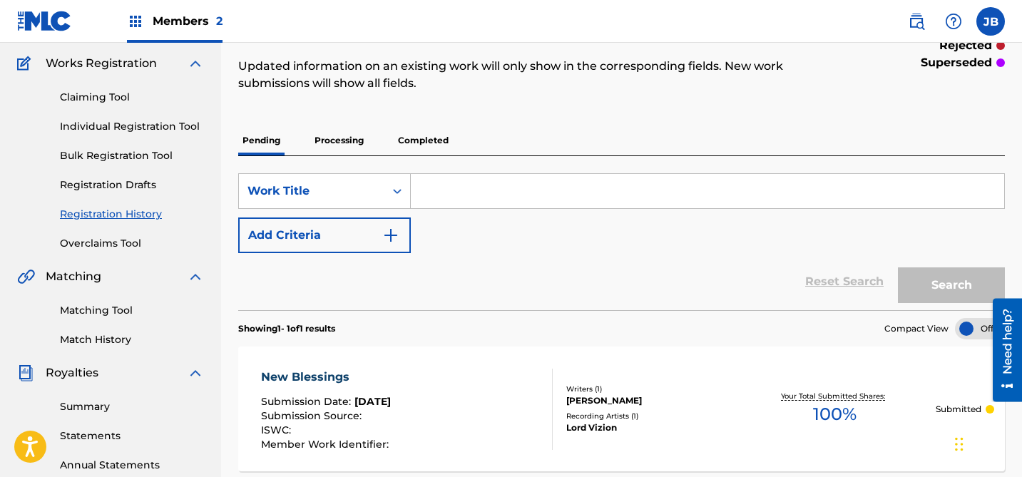
scroll to position [123, 0]
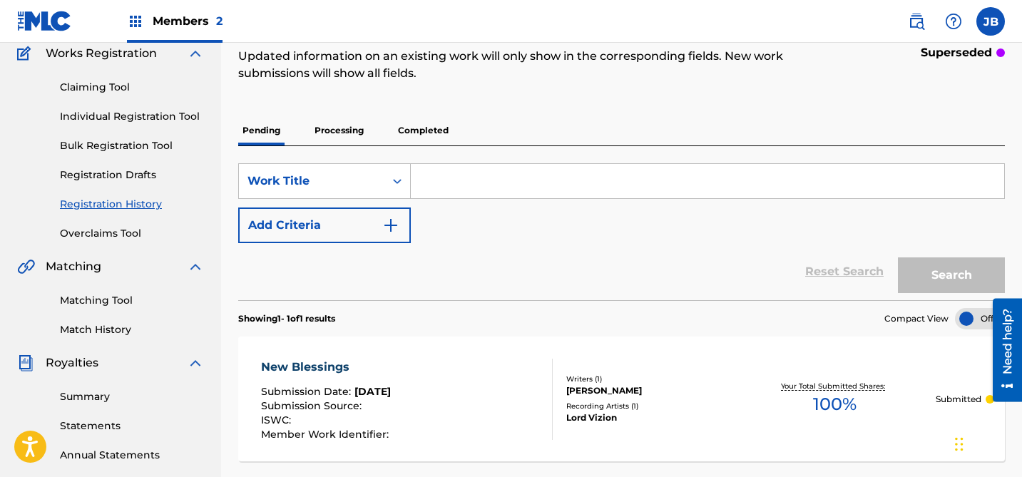
click at [491, 180] on input "Search Form" at bounding box center [707, 181] width 593 height 34
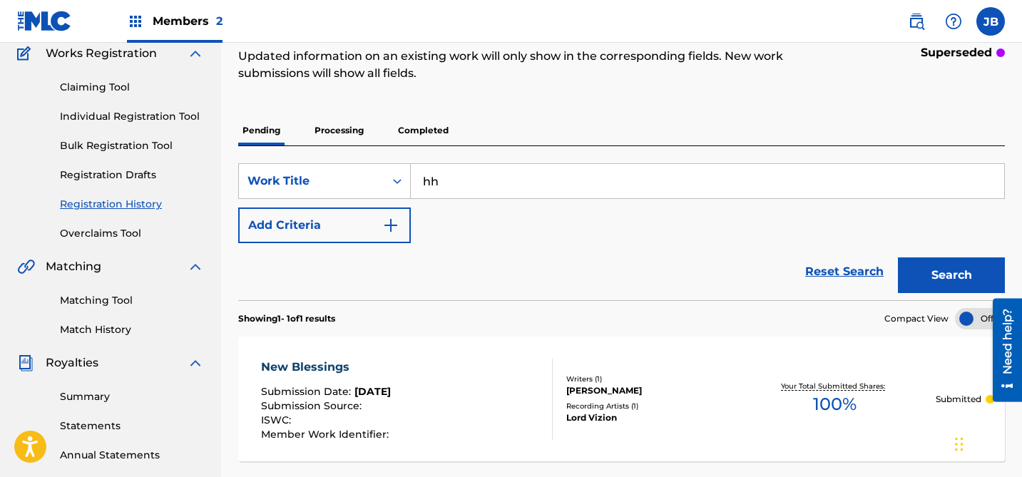
type input "h"
type input "I AM"
click at [957, 274] on button "Search" at bounding box center [951, 275] width 107 height 36
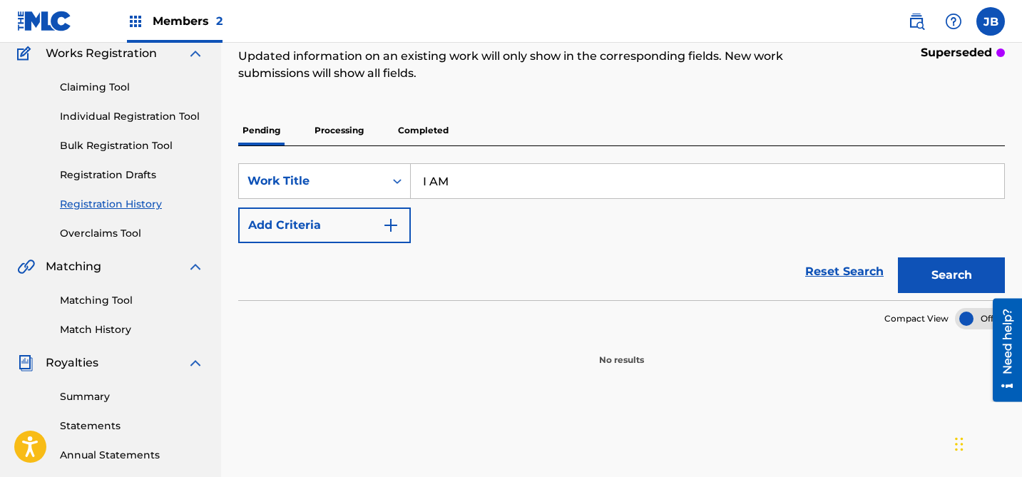
scroll to position [0, 0]
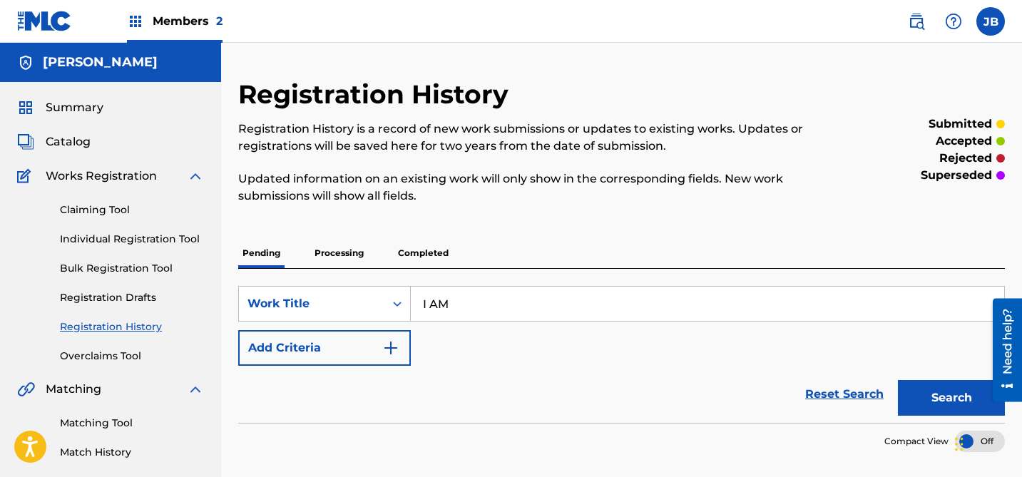
click at [77, 63] on h5 "[PERSON_NAME]" at bounding box center [100, 62] width 115 height 16
click at [126, 178] on span "Works Registration" at bounding box center [101, 176] width 111 height 17
click at [109, 210] on link "Claiming Tool" at bounding box center [132, 210] width 144 height 15
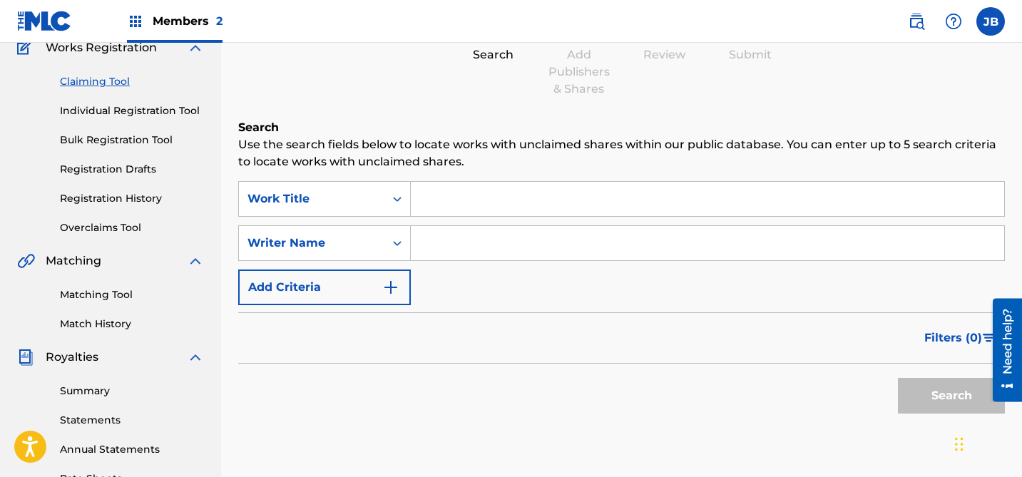
scroll to position [138, 0]
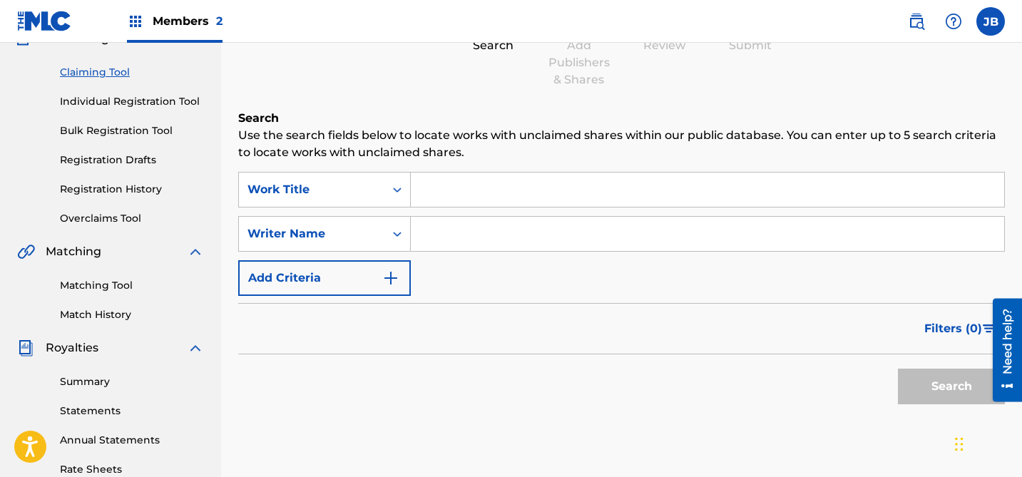
click at [454, 186] on input "Search Form" at bounding box center [707, 190] width 593 height 34
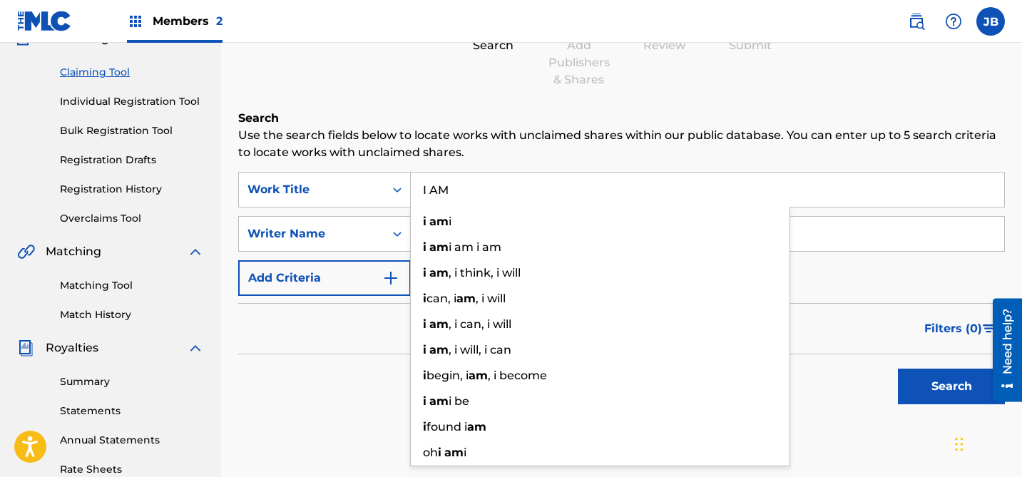
type input "I AM"
click at [360, 329] on div "Filters ( 0 )" at bounding box center [621, 328] width 767 height 51
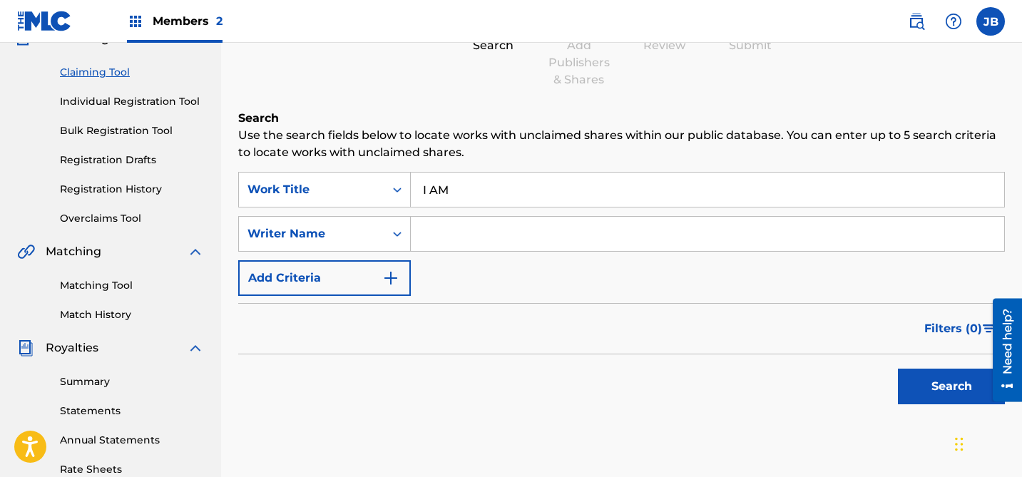
click at [473, 236] on input "Search Form" at bounding box center [707, 234] width 593 height 34
type input "[PERSON_NAME]"
click at [944, 384] on button "Search" at bounding box center [951, 387] width 107 height 36
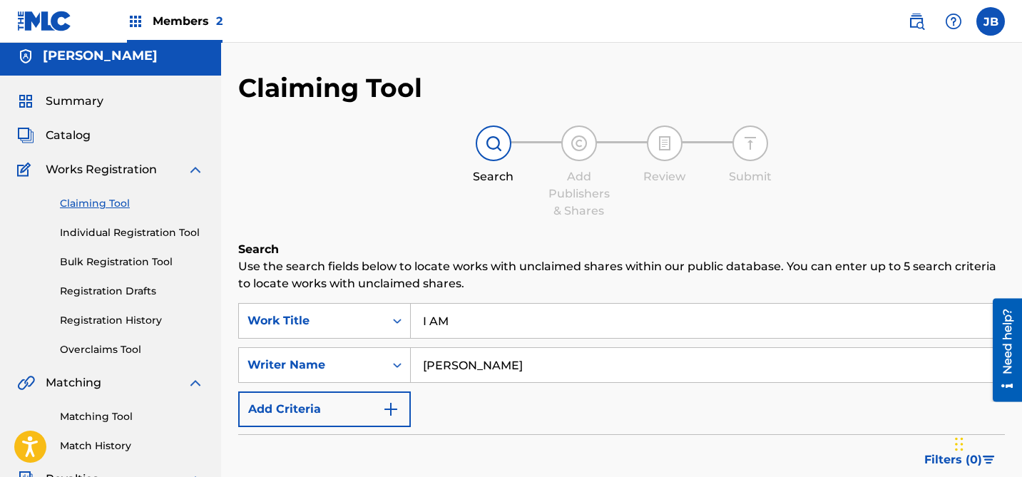
scroll to position [0, 0]
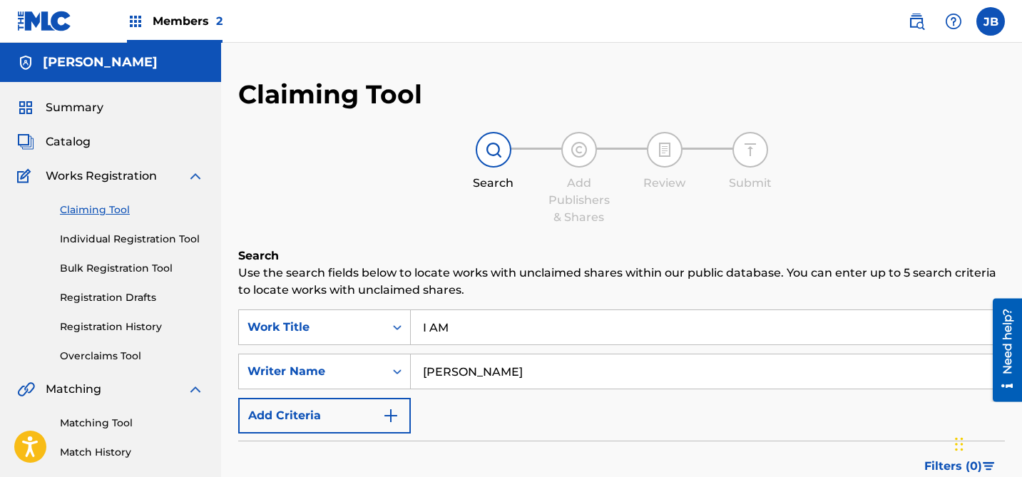
click at [53, 18] on img at bounding box center [44, 21] width 55 height 21
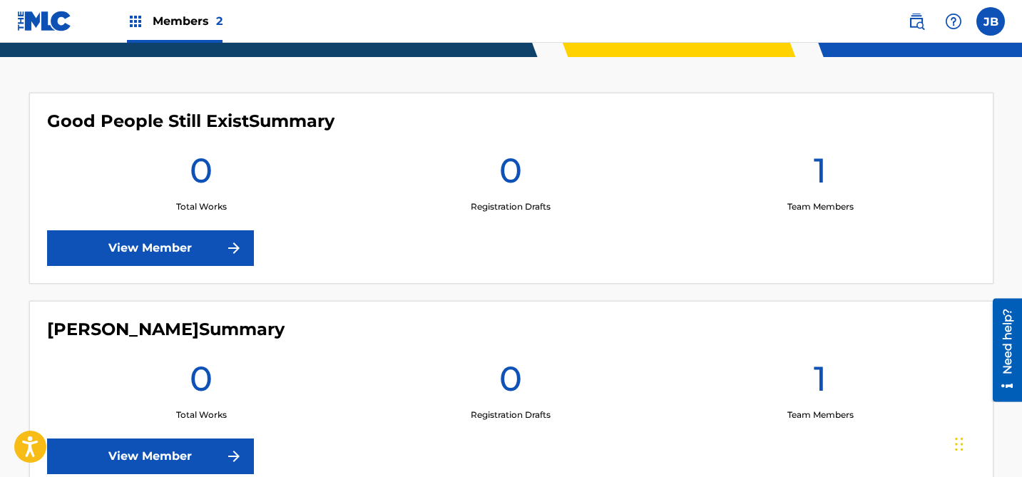
scroll to position [369, 0]
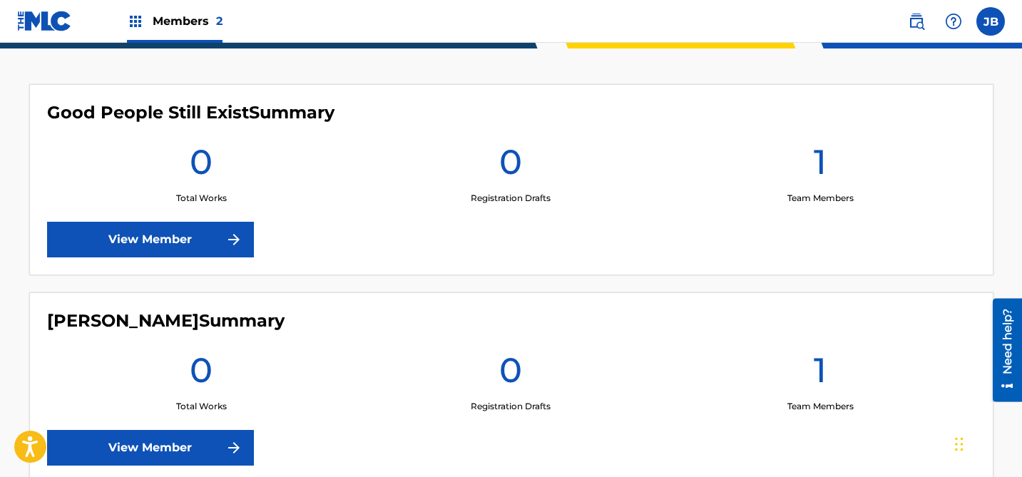
click at [195, 436] on link "View Member" at bounding box center [150, 448] width 207 height 36
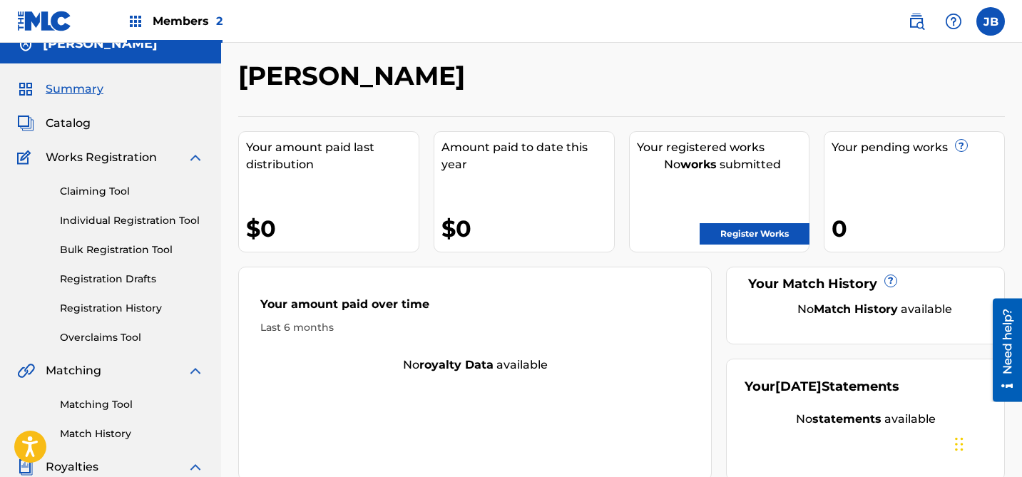
scroll to position [16, 0]
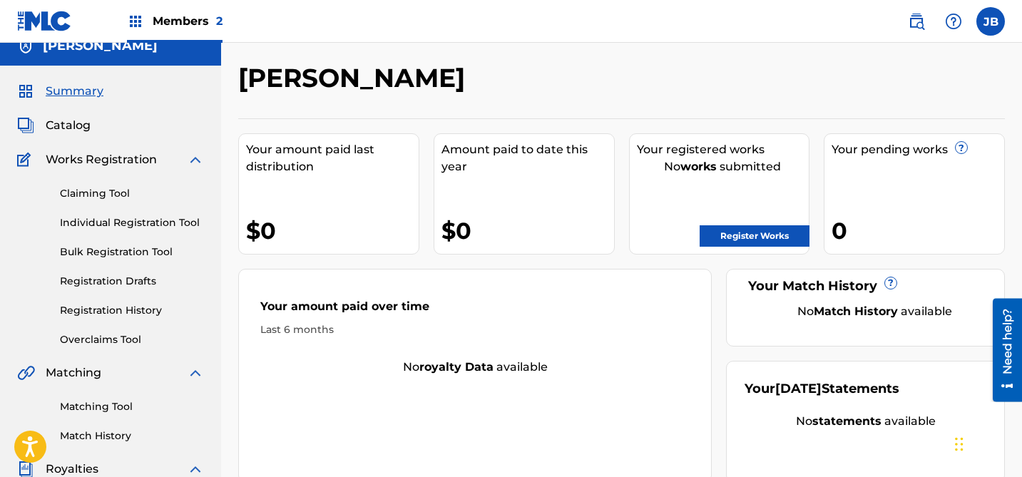
click at [747, 237] on link "Register Works" at bounding box center [755, 235] width 110 height 21
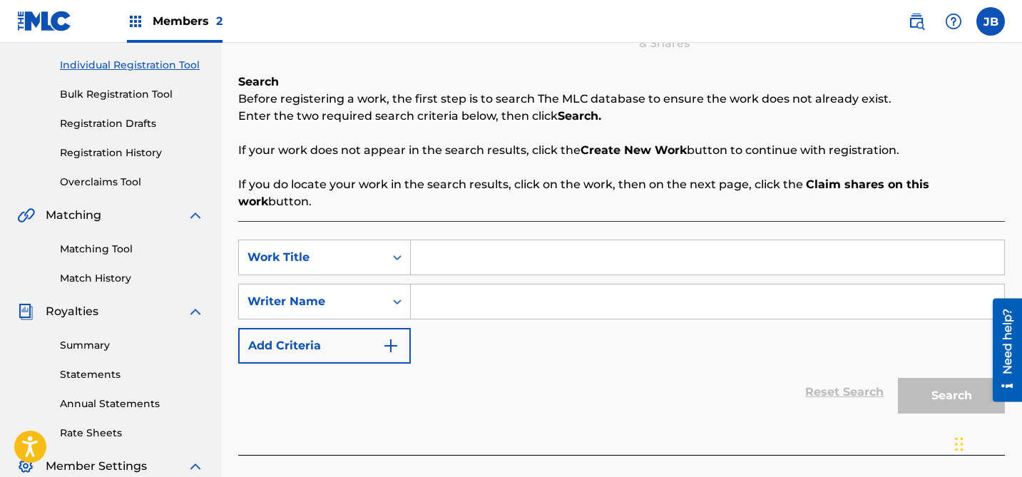
scroll to position [146, 0]
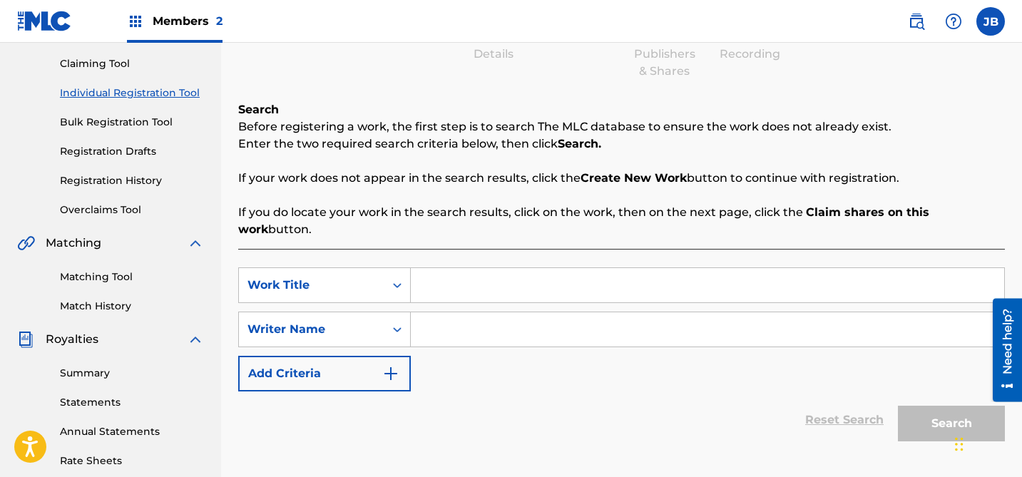
click at [568, 271] on input "Search Form" at bounding box center [707, 285] width 593 height 34
type input "I AM"
click at [518, 312] on input "Search Form" at bounding box center [707, 329] width 593 height 34
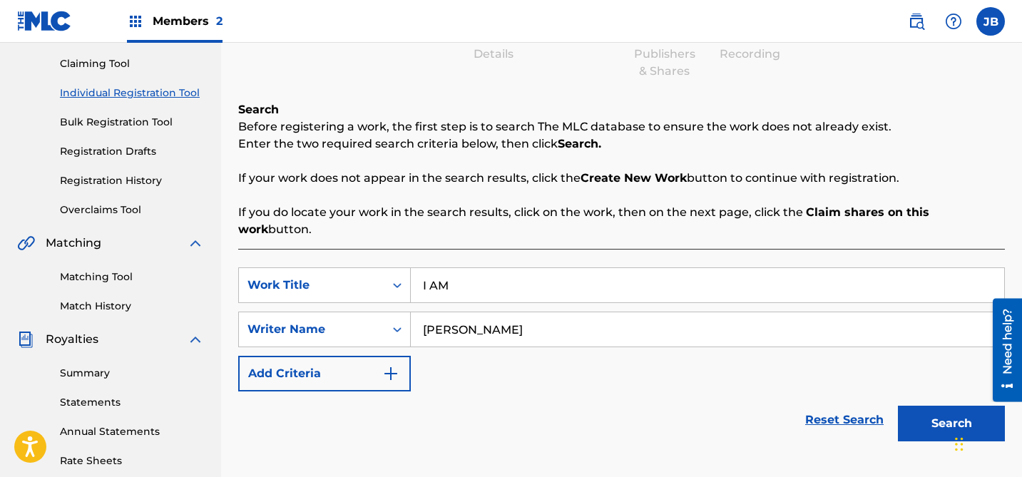
type input "[PERSON_NAME]"
click at [934, 406] on button "Search" at bounding box center [951, 424] width 107 height 36
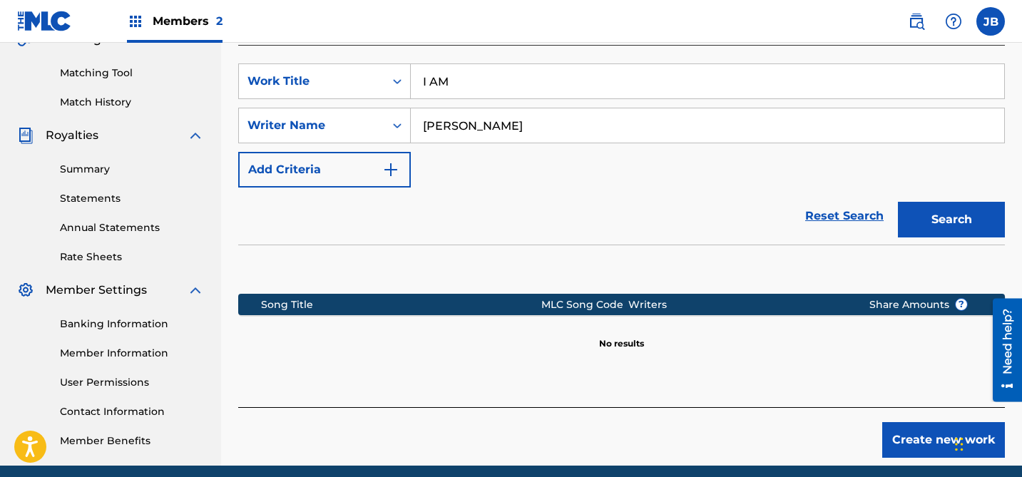
scroll to position [407, 0]
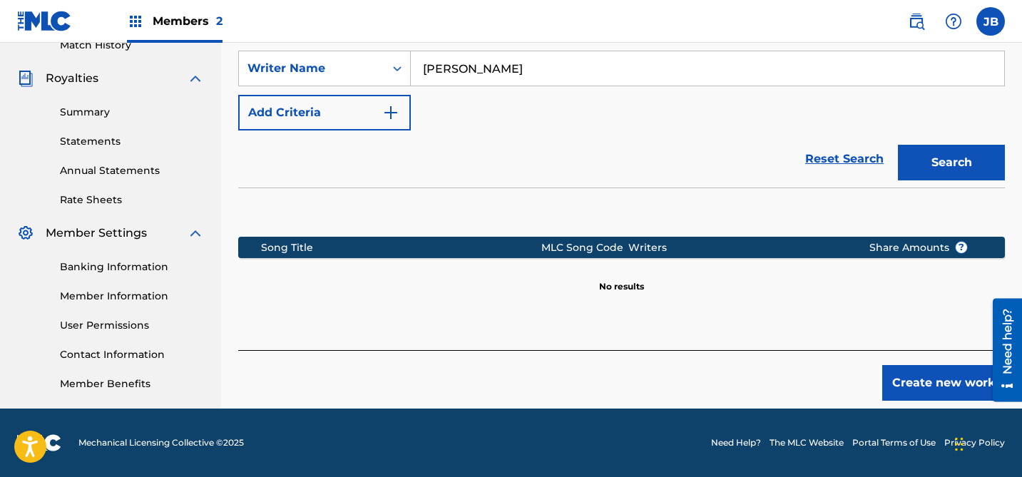
click at [913, 372] on button "Create new work" at bounding box center [943, 383] width 123 height 36
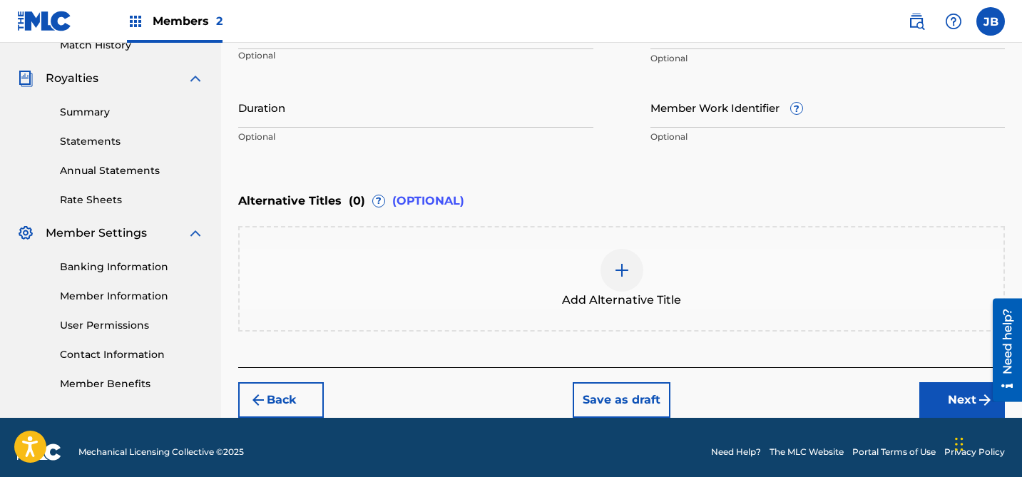
click at [976, 403] on img "submit" at bounding box center [984, 400] width 17 height 17
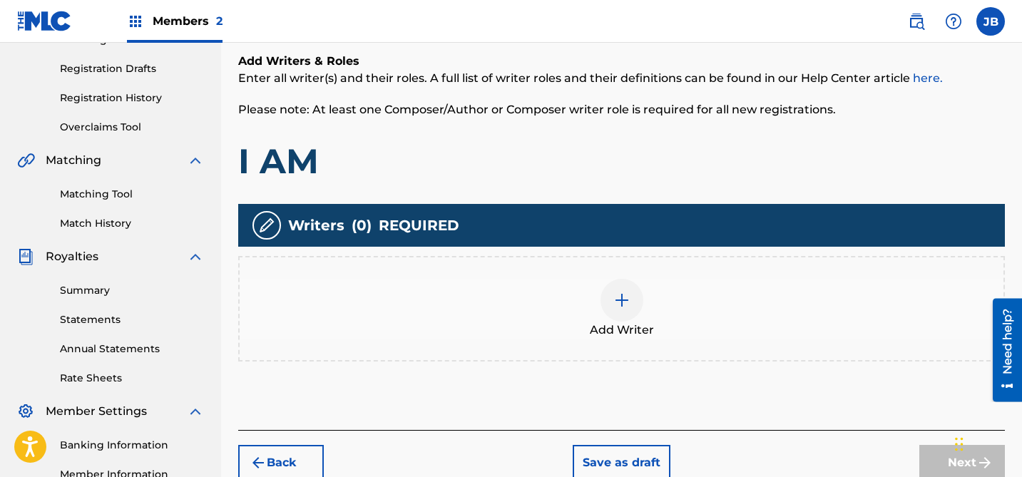
scroll to position [248, 0]
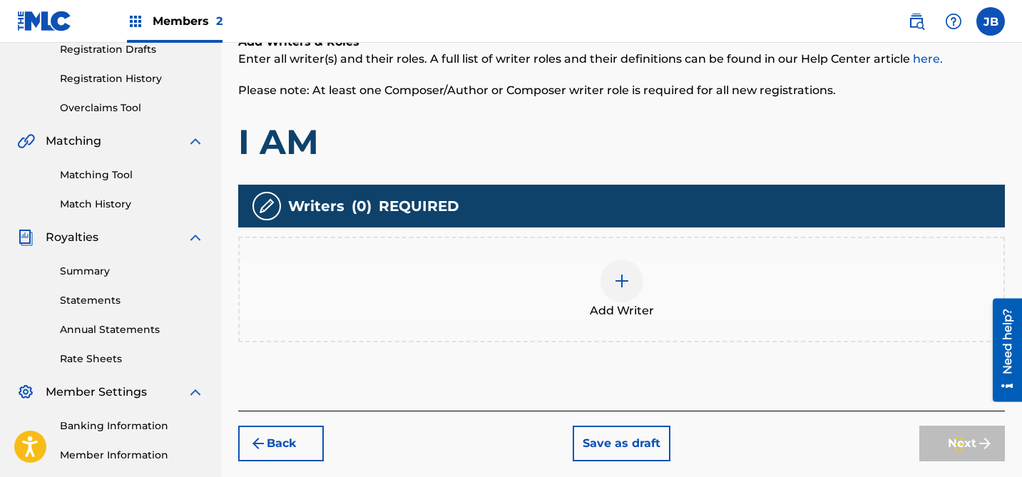
click at [617, 287] on img at bounding box center [621, 280] width 17 height 17
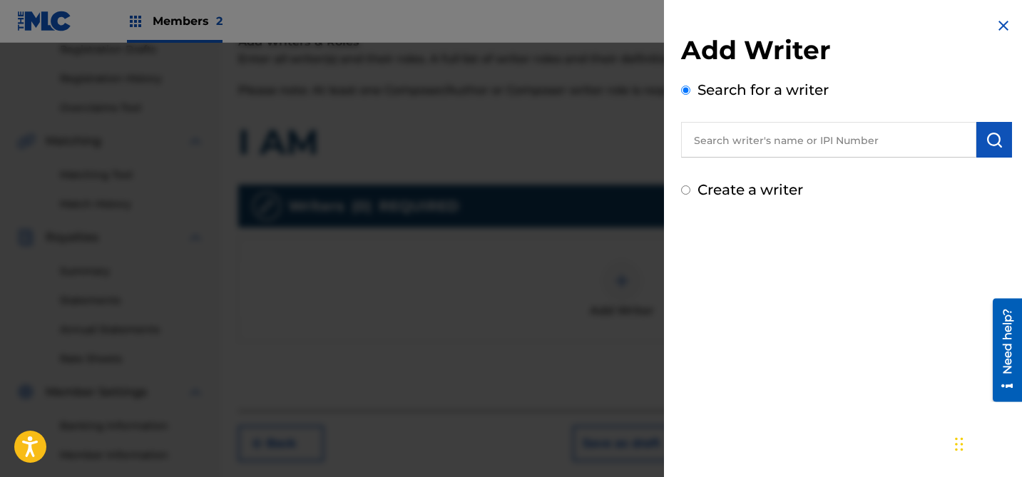
click at [757, 141] on input "text" at bounding box center [828, 140] width 295 height 36
type input "[PERSON_NAME]"
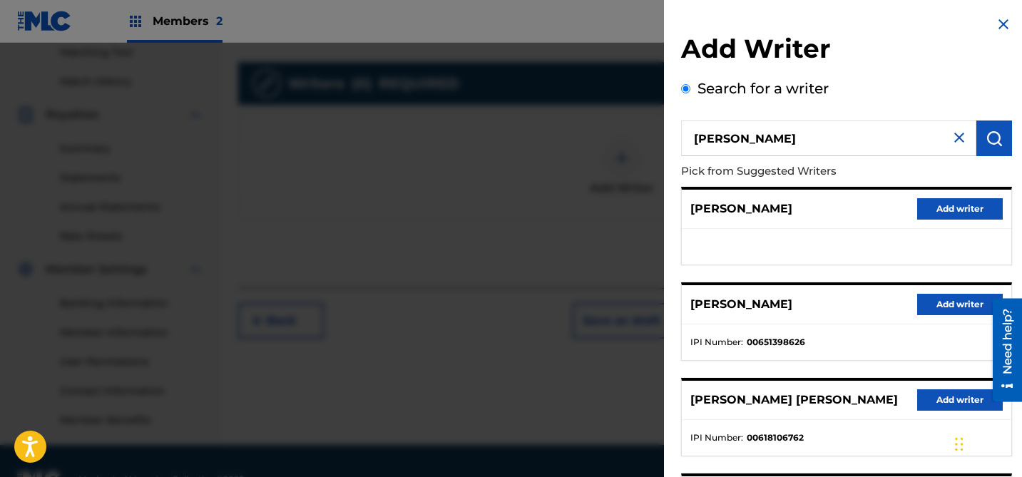
scroll to position [0, 0]
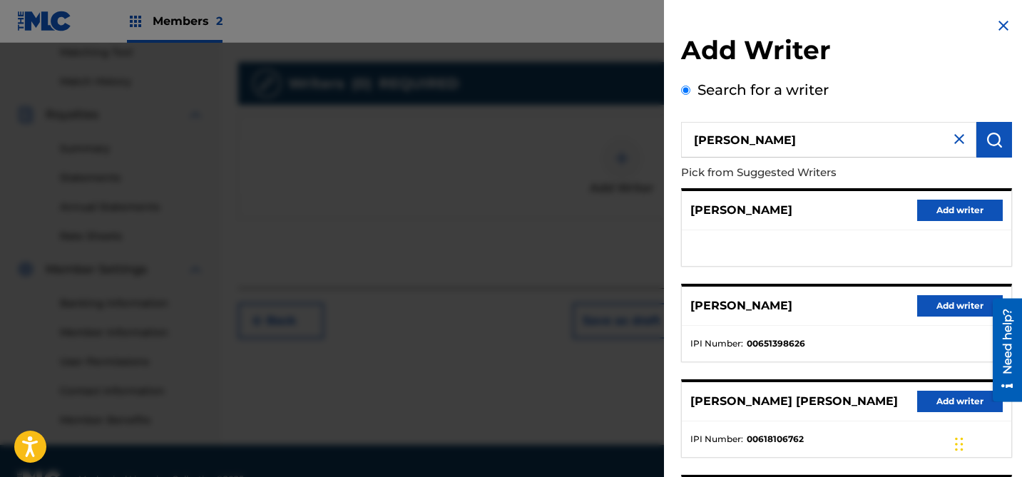
click at [1000, 23] on img at bounding box center [1003, 25] width 17 height 17
